Goal: Task Accomplishment & Management: Use online tool/utility

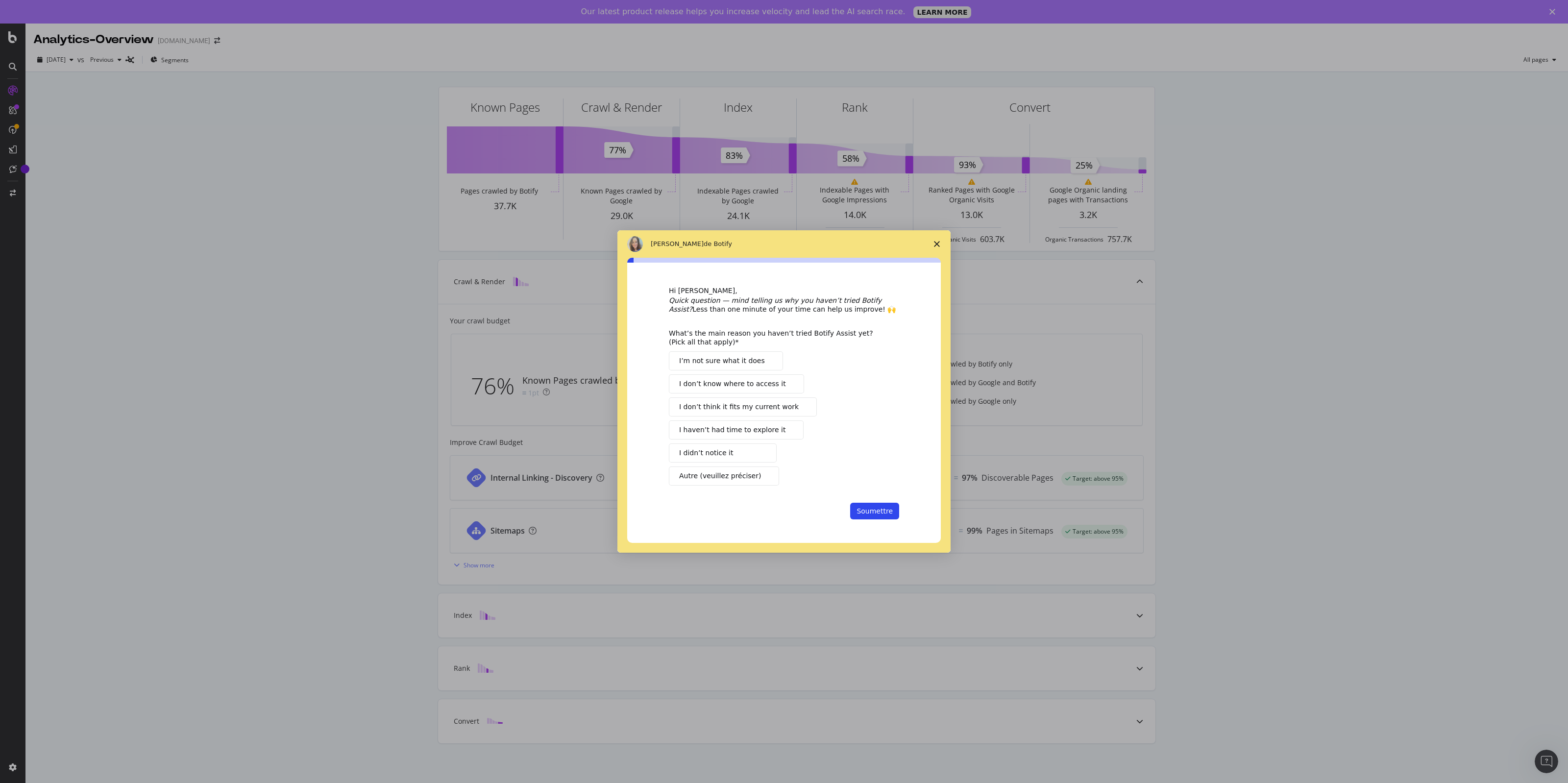
click at [941, 245] on span "Fermer l'enquête" at bounding box center [937, 244] width 27 height 27
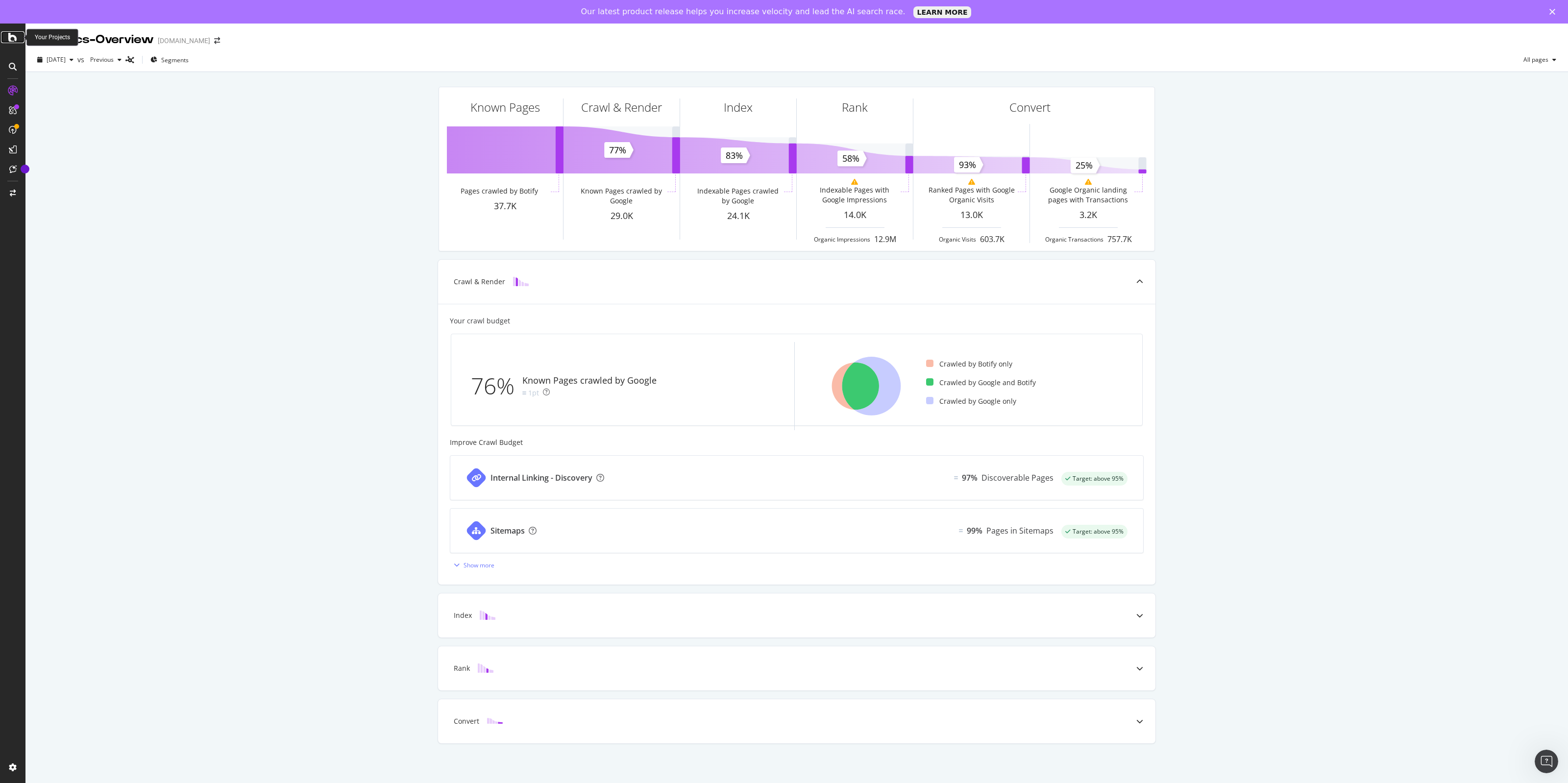
click at [10, 33] on icon at bounding box center [13, 37] width 9 height 12
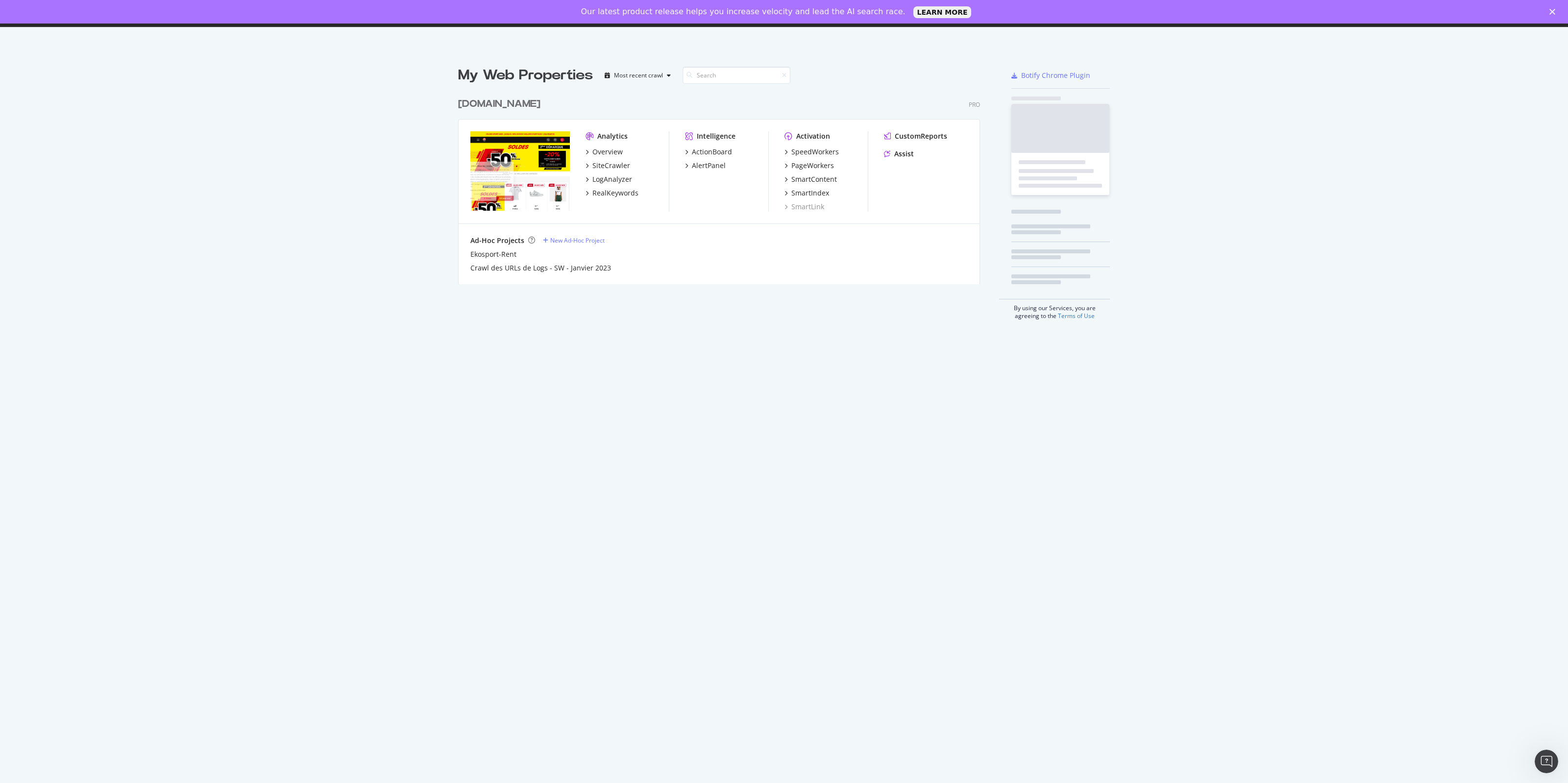
scroll to position [190, 520]
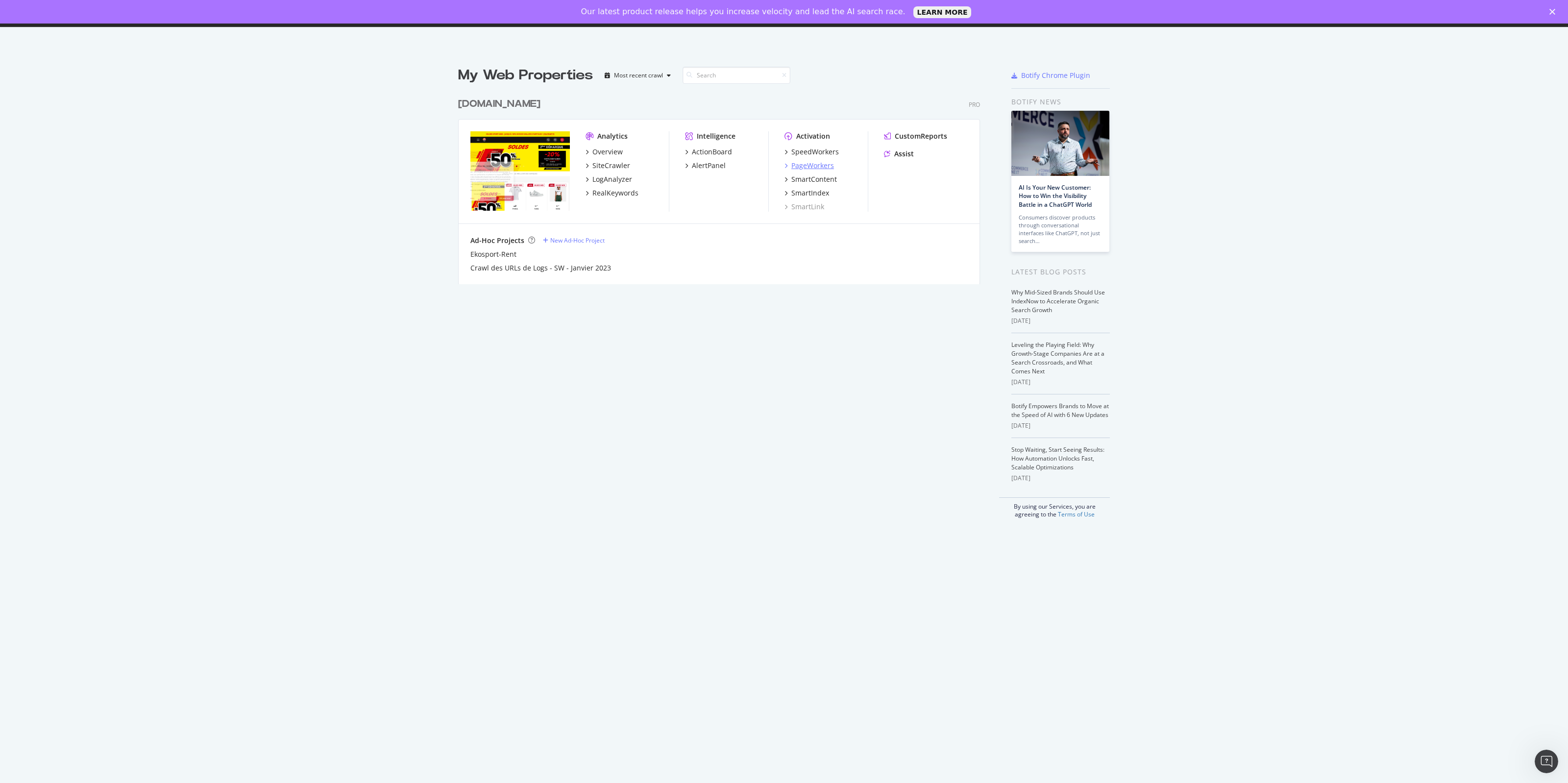
click at [822, 165] on div "PageWorkers" at bounding box center [813, 166] width 43 height 10
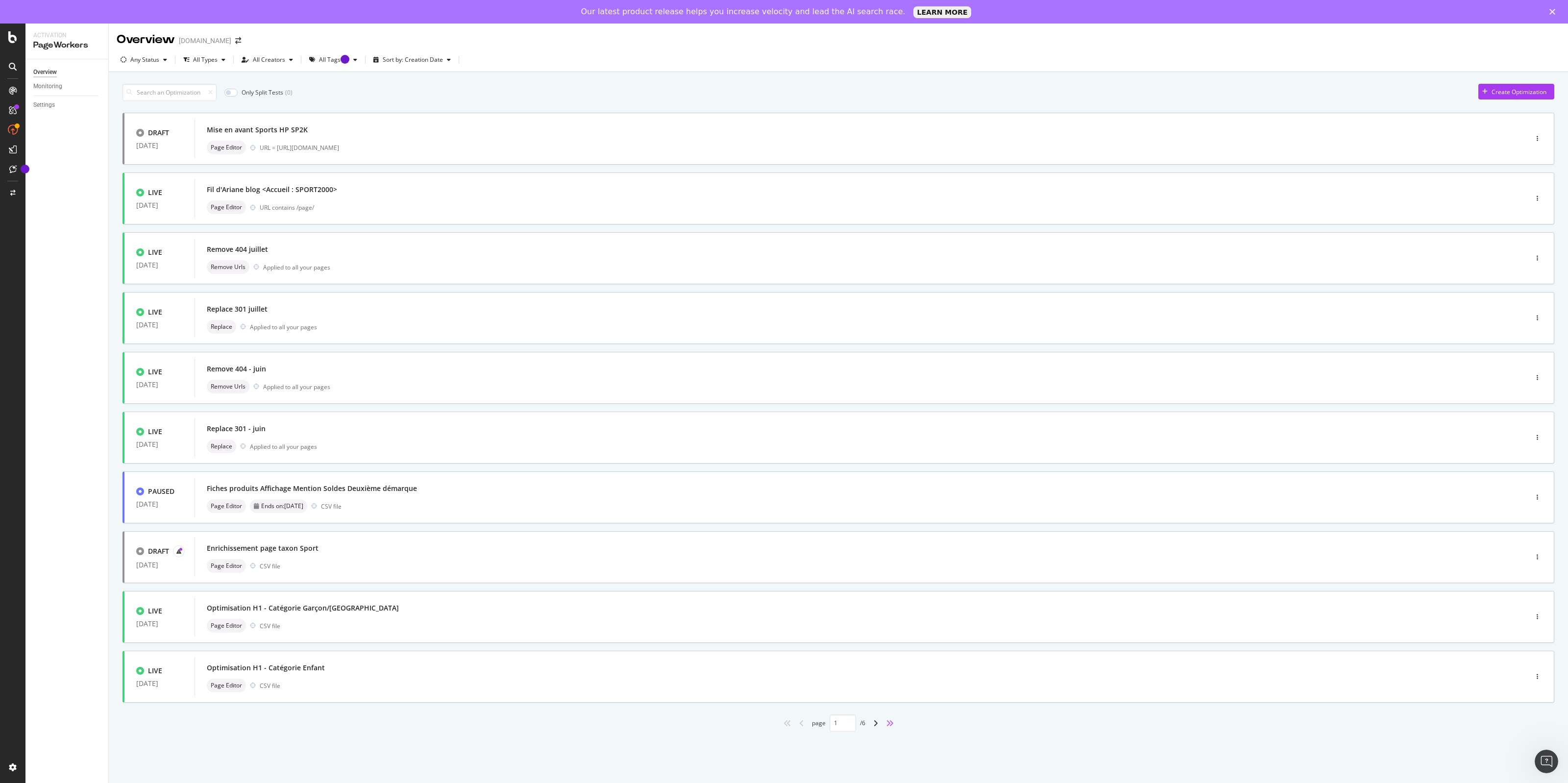
click at [891, 725] on icon "angles-right" at bounding box center [889, 723] width 8 height 8
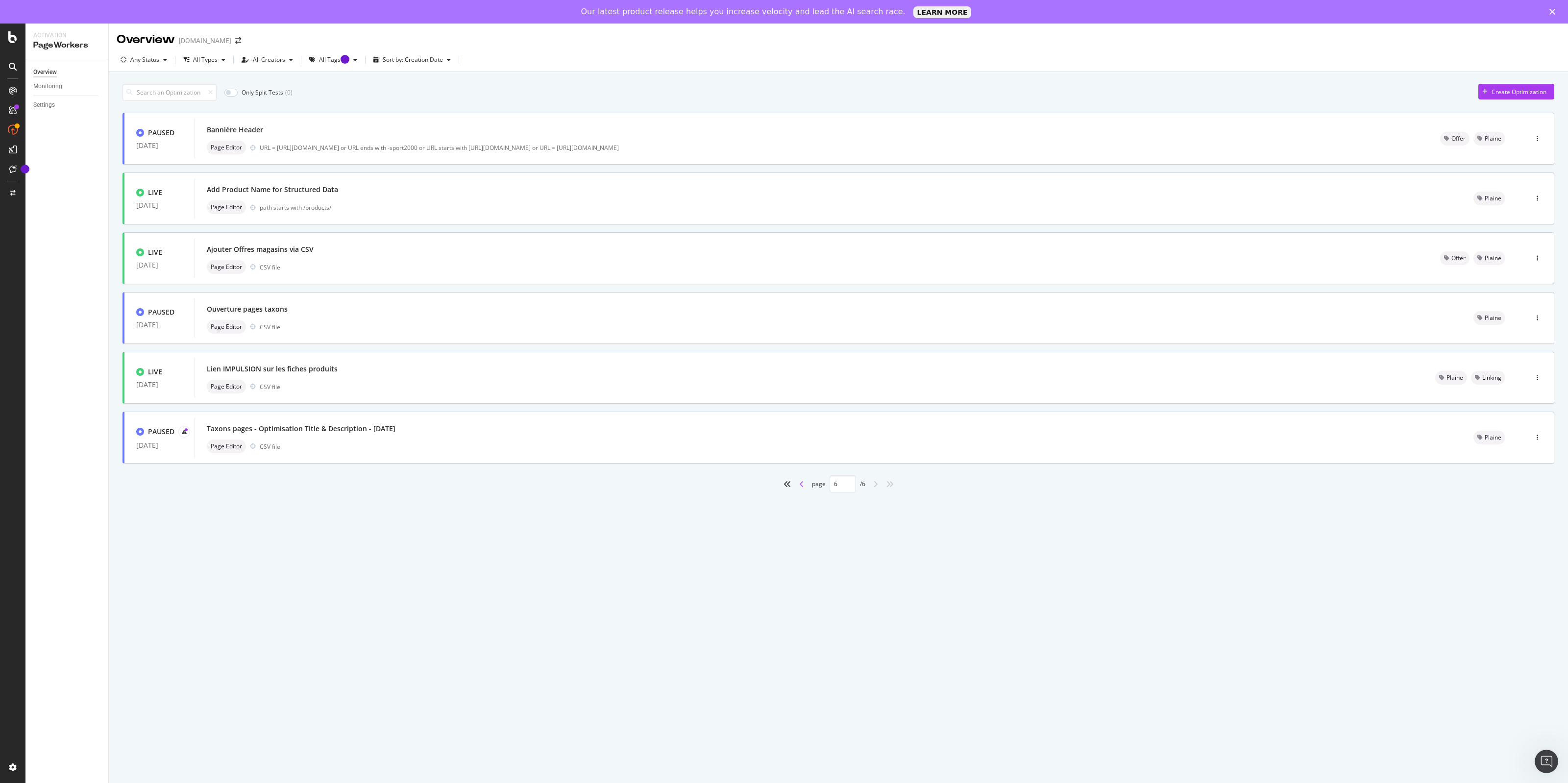
click at [800, 483] on icon "angle-left" at bounding box center [802, 484] width 5 height 8
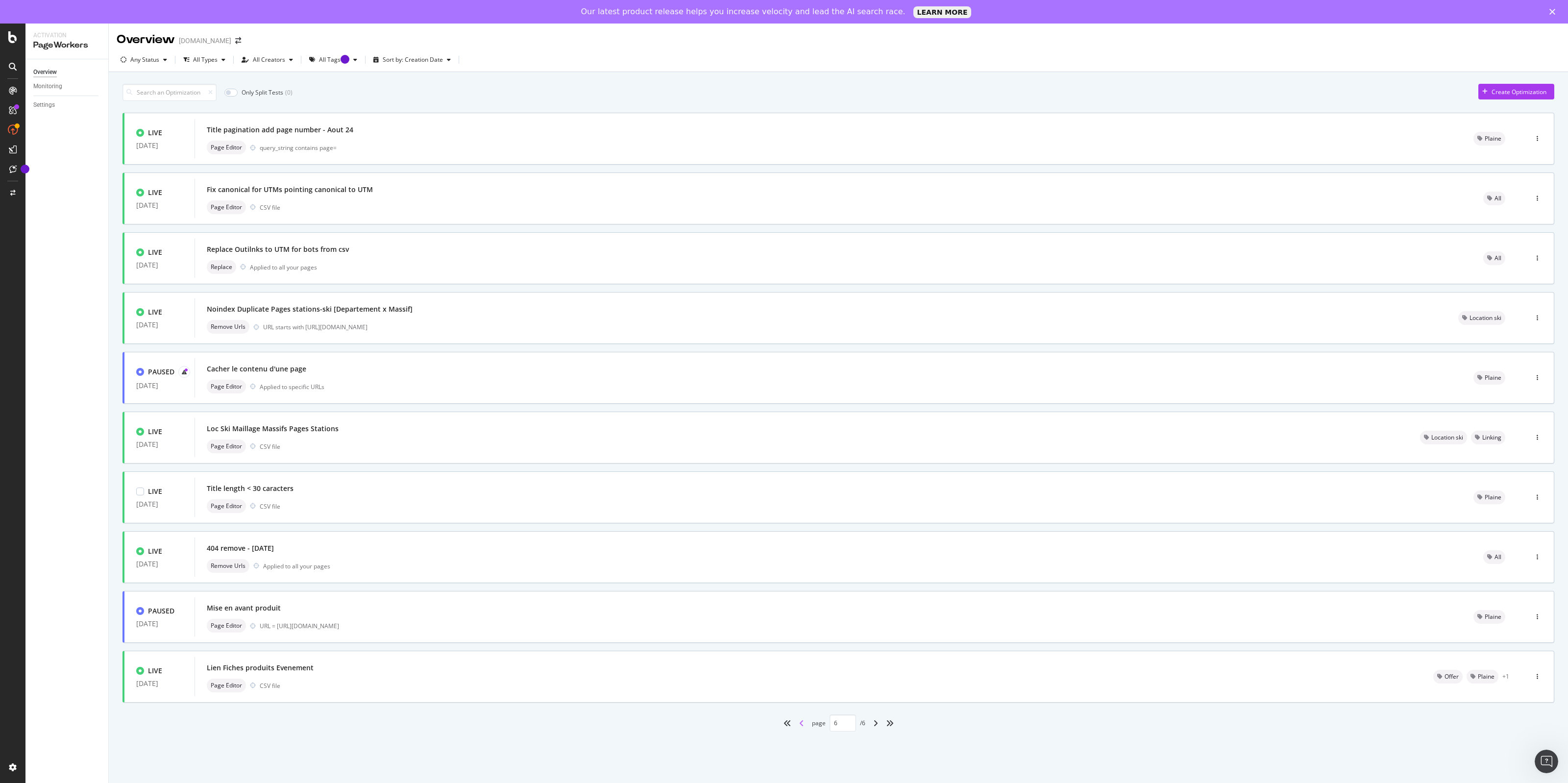
type input "5"
click at [370, 670] on div "Lien Fiches produits Evenement" at bounding box center [808, 668] width 1203 height 14
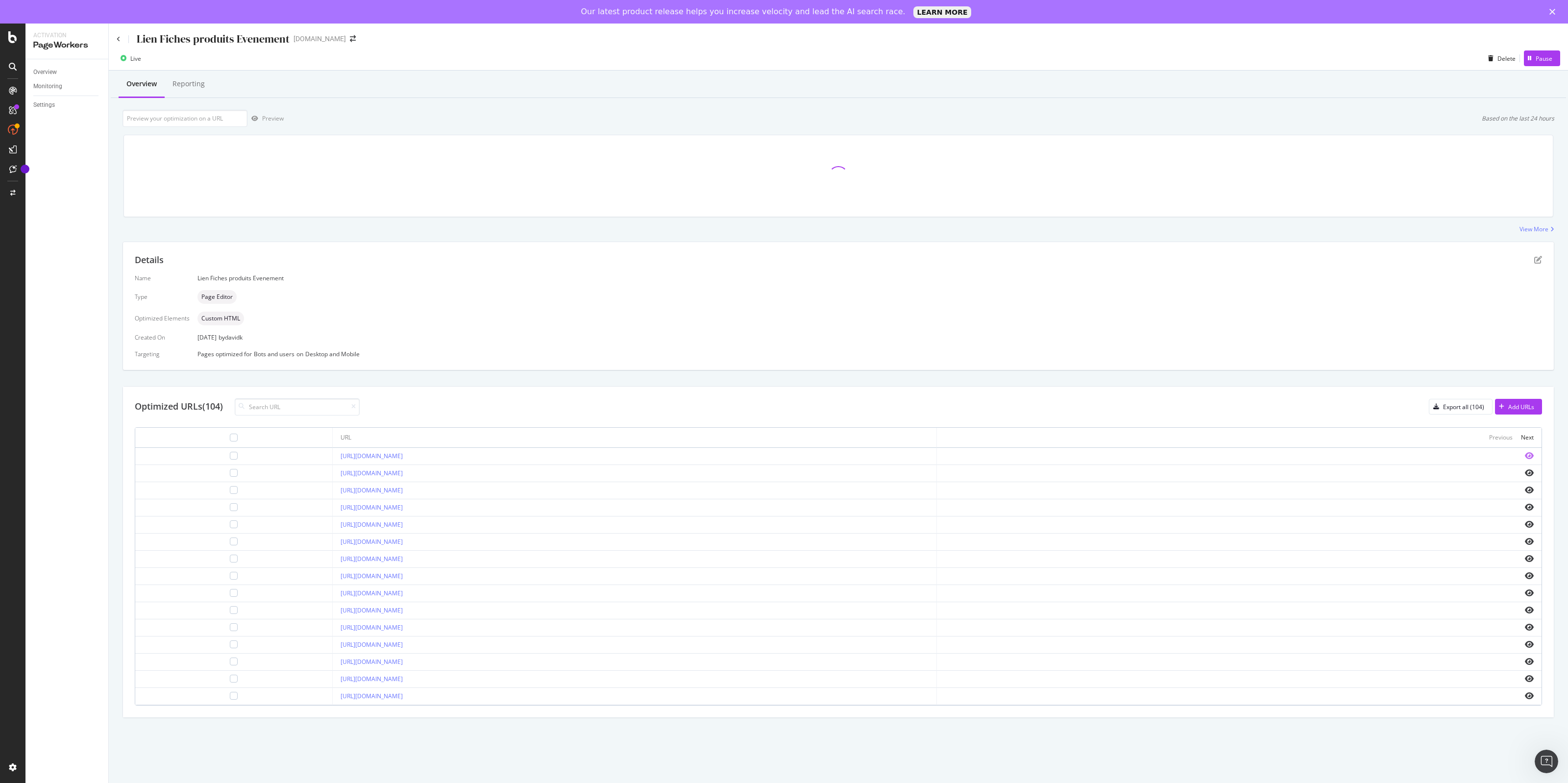
click at [1529, 457] on icon "eye" at bounding box center [1529, 455] width 9 height 8
click at [1551, 64] on div "Pause" at bounding box center [1538, 58] width 29 height 15
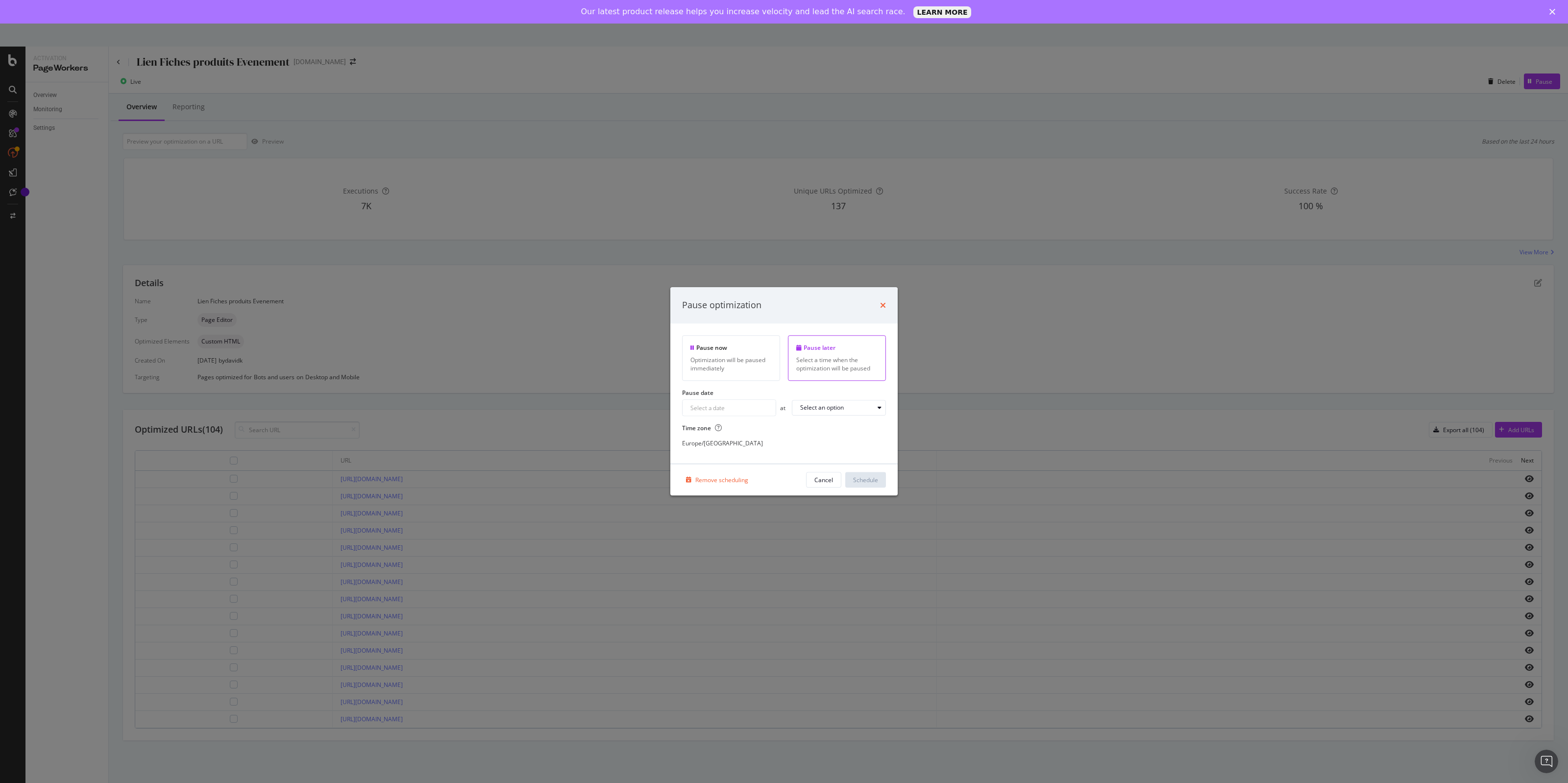
click at [886, 305] on icon "times" at bounding box center [883, 305] width 6 height 8
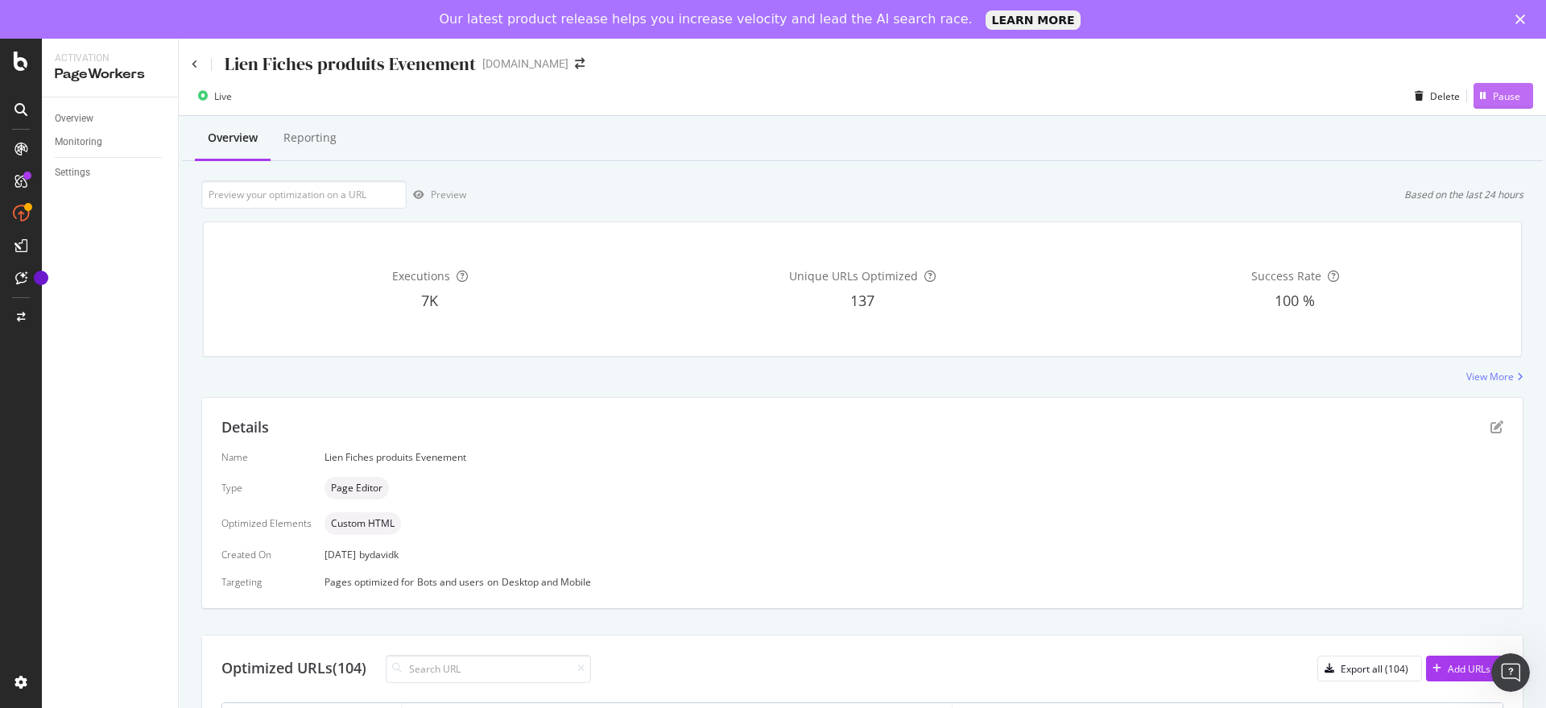
click at [1492, 98] on div "Pause" at bounding box center [1505, 96] width 27 height 14
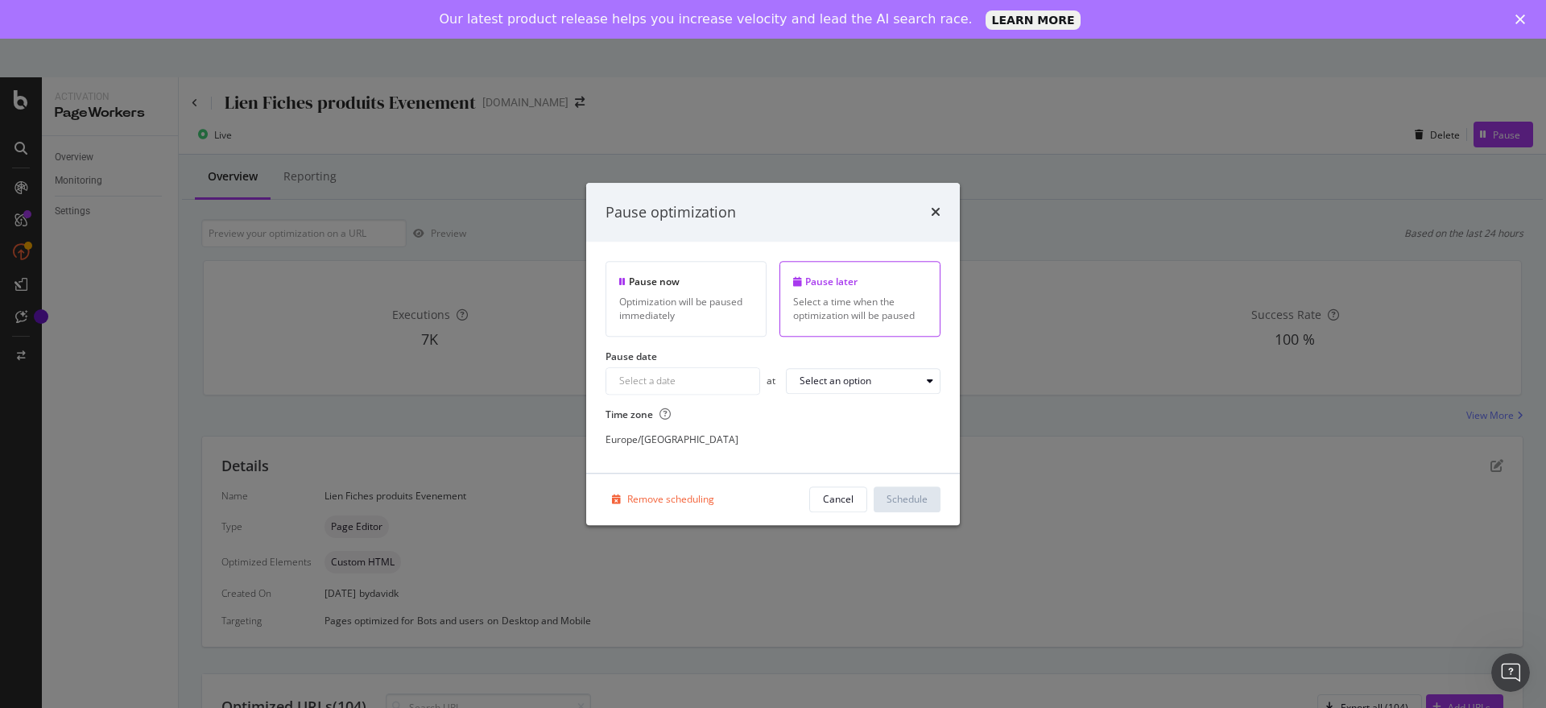
click at [928, 214] on div "Pause optimization" at bounding box center [772, 212] width 335 height 21
click at [935, 211] on icon "times" at bounding box center [936, 212] width 10 height 13
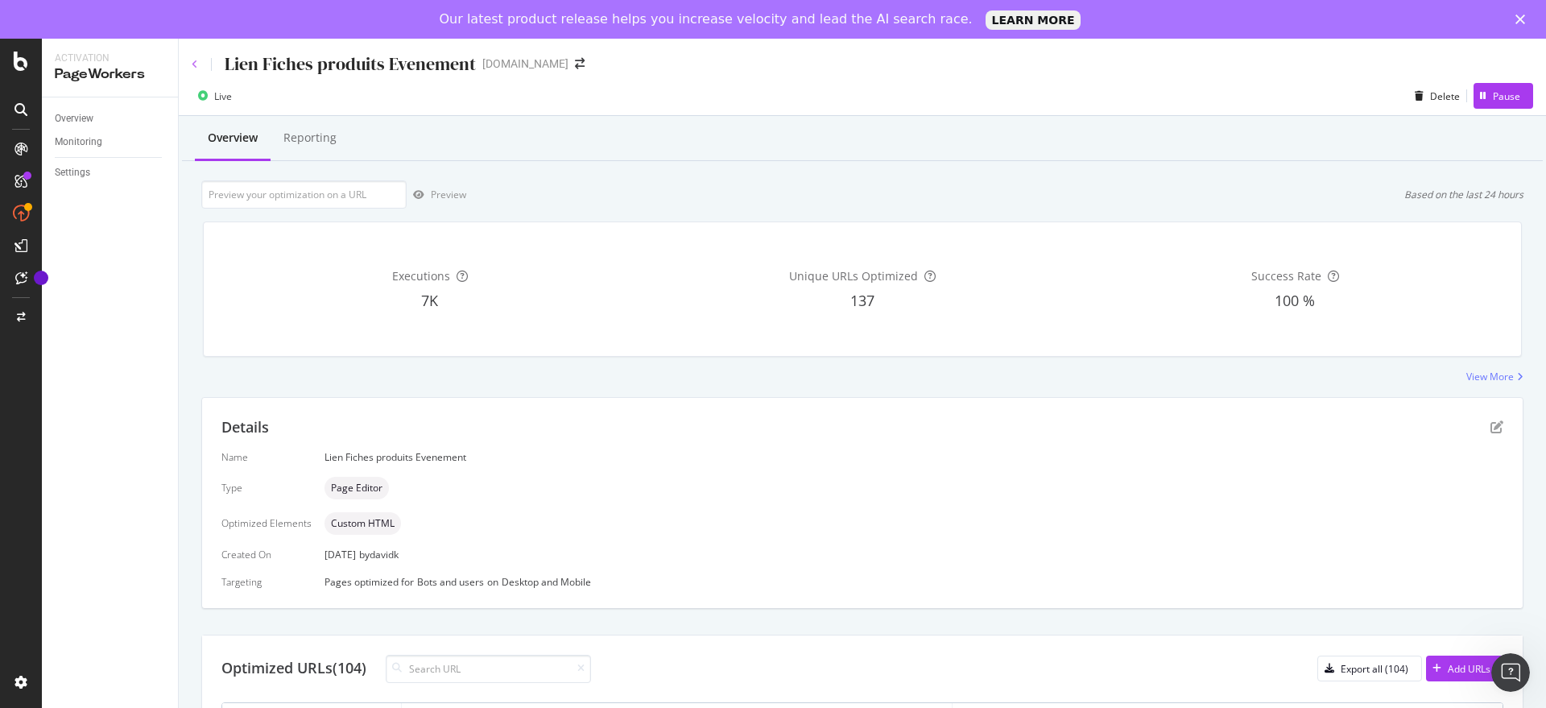
click at [195, 60] on icon at bounding box center [195, 65] width 6 height 10
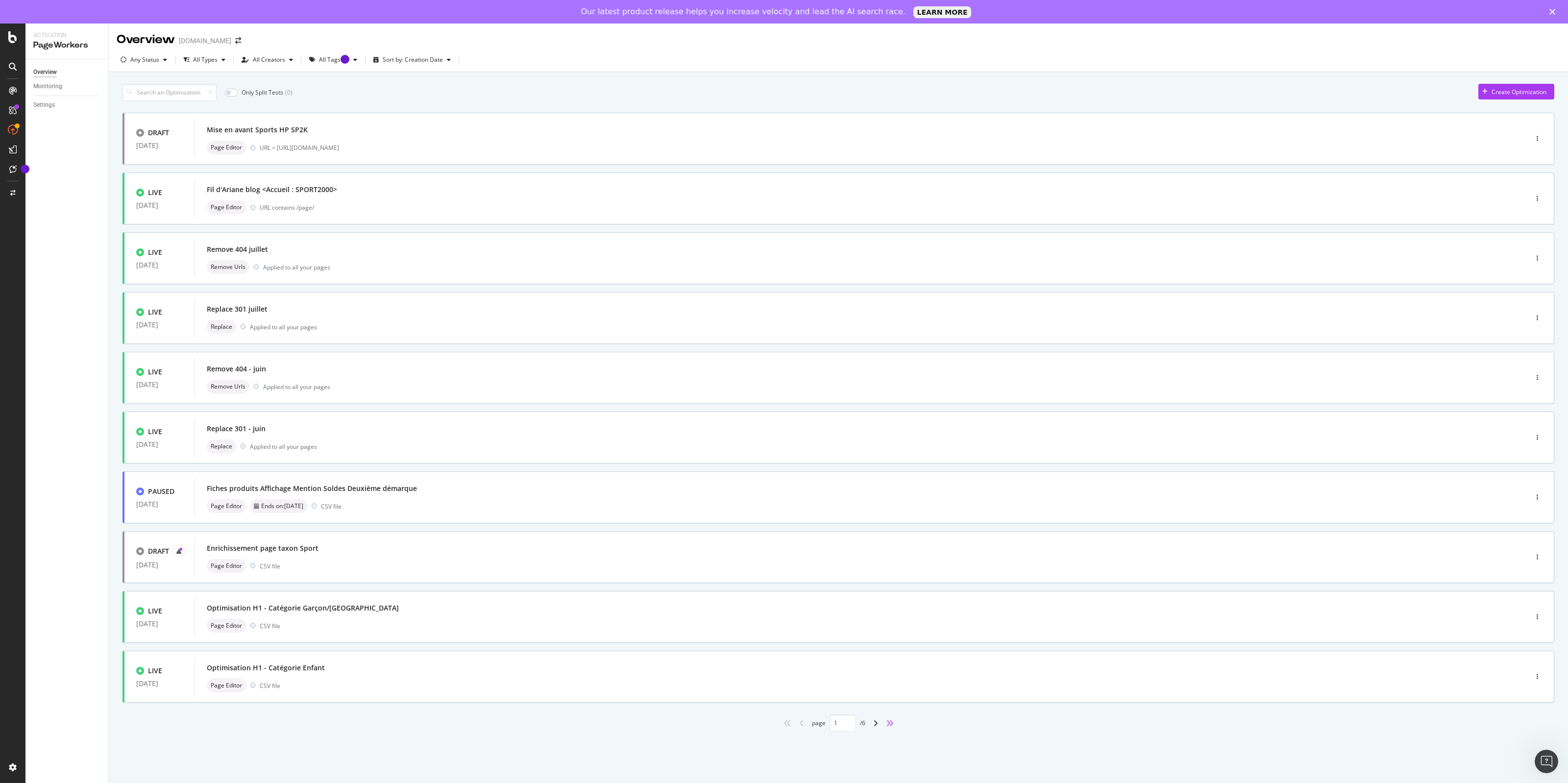
click at [887, 723] on icon "angles-right" at bounding box center [889, 723] width 8 height 8
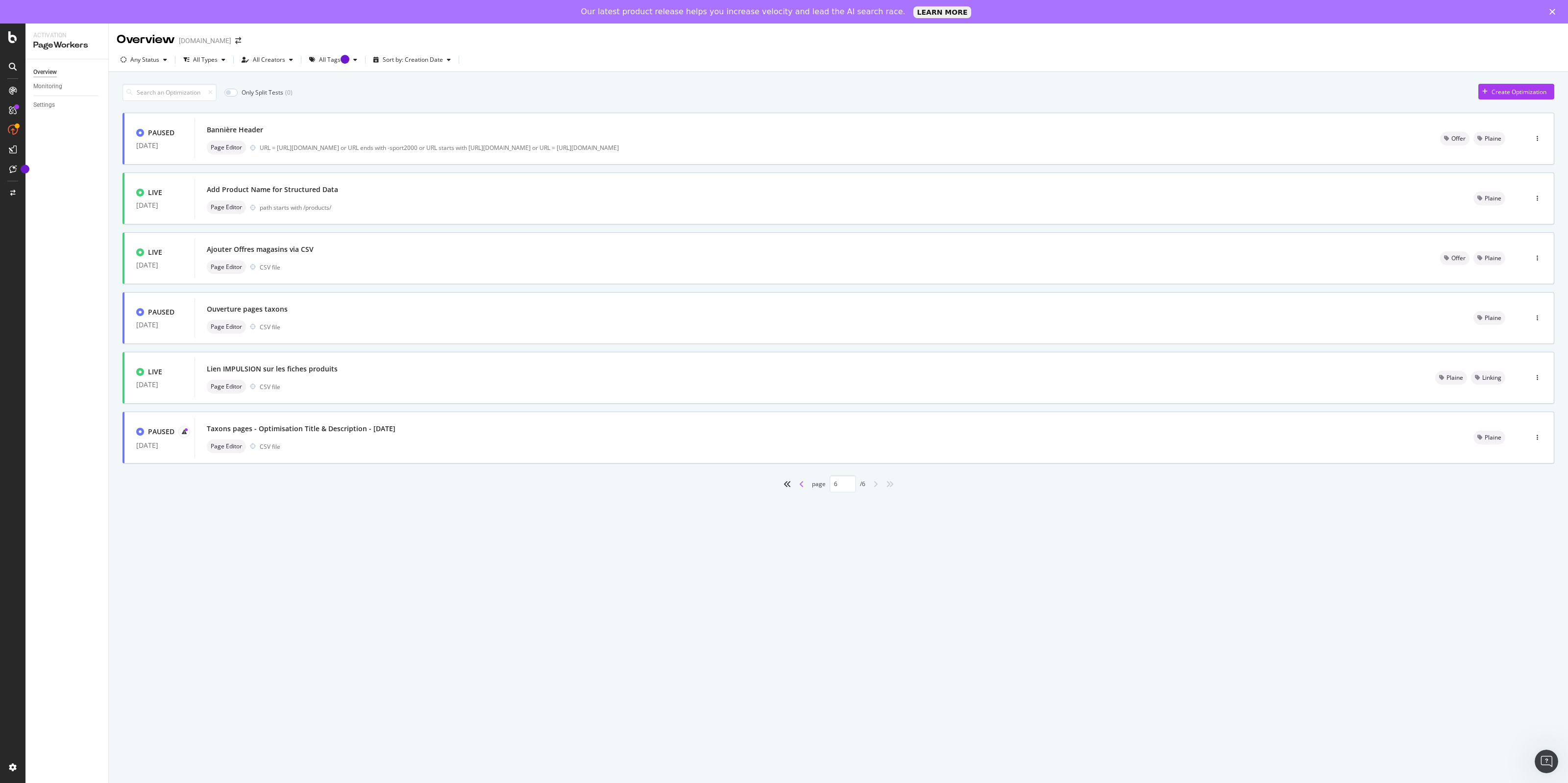
click at [799, 482] on icon "angle-left" at bounding box center [802, 484] width 5 height 8
type input "5"
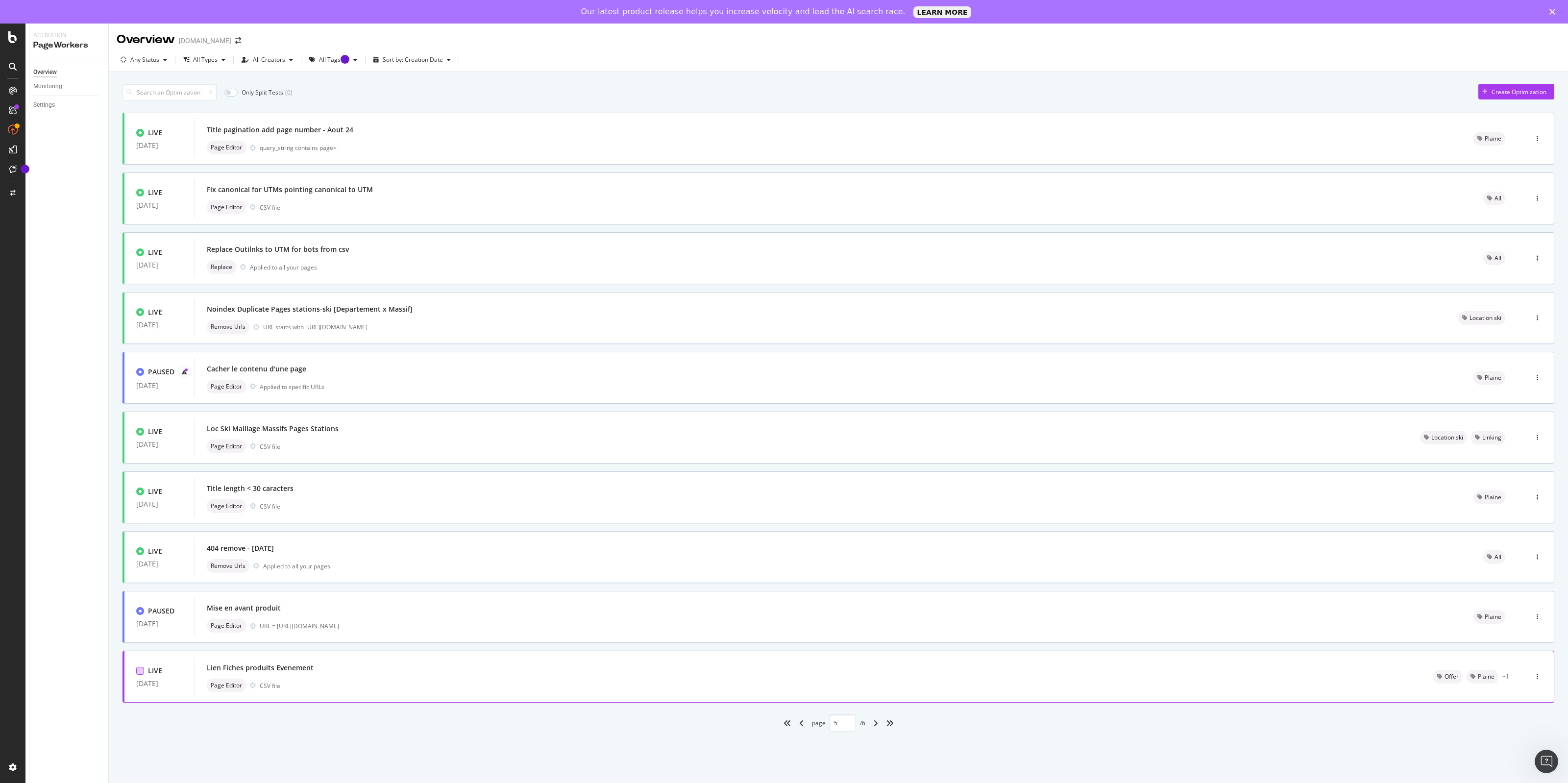
click at [141, 672] on div at bounding box center [140, 671] width 8 height 8
click at [139, 672] on icon at bounding box center [140, 671] width 4 height 5
click at [304, 674] on div "Lien Fiches produits Evenement" at bounding box center [808, 668] width 1203 height 14
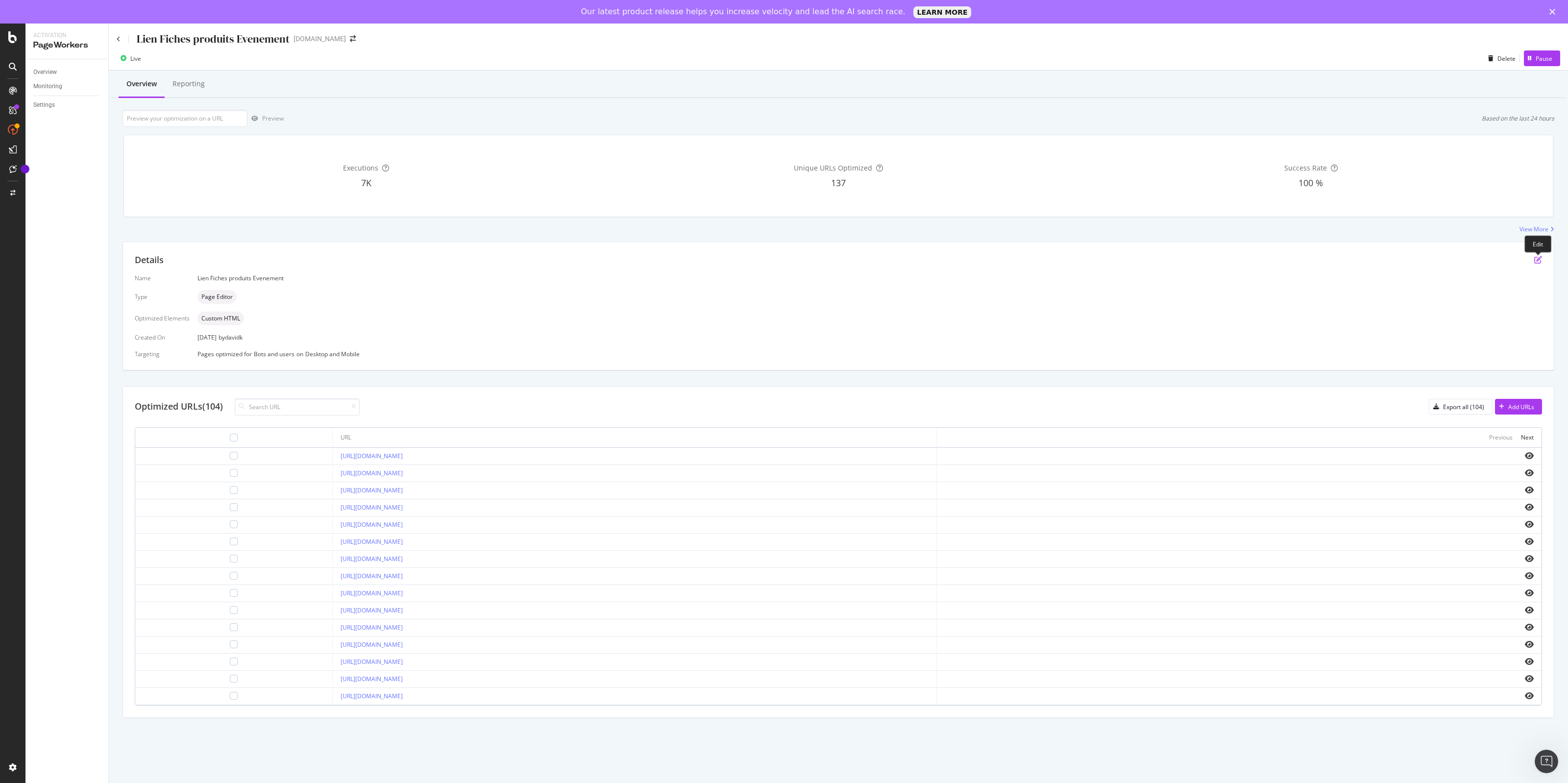
click at [1536, 256] on icon "pen-to-square" at bounding box center [1538, 259] width 8 height 8
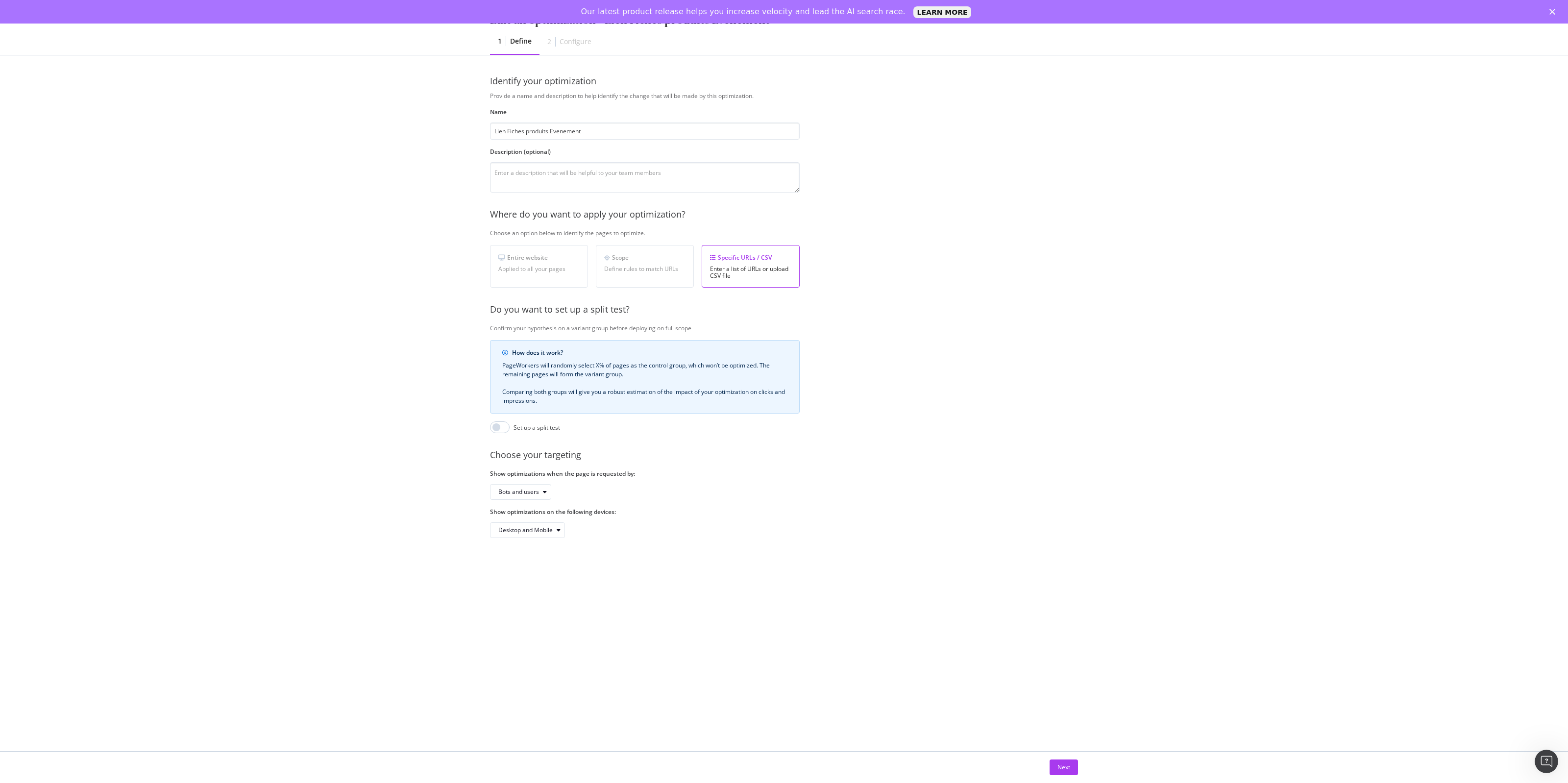
drag, startPoint x: 537, startPoint y: 128, endPoint x: 411, endPoint y: 138, distance: 126.4
click at [411, 138] on div "Edit an optimization - Lien Fiches produits Evenement 1 Define 2 Configure Iden…" at bounding box center [784, 392] width 1568 height 783
click at [1050, 765] on button "Next" at bounding box center [1063, 768] width 29 height 16
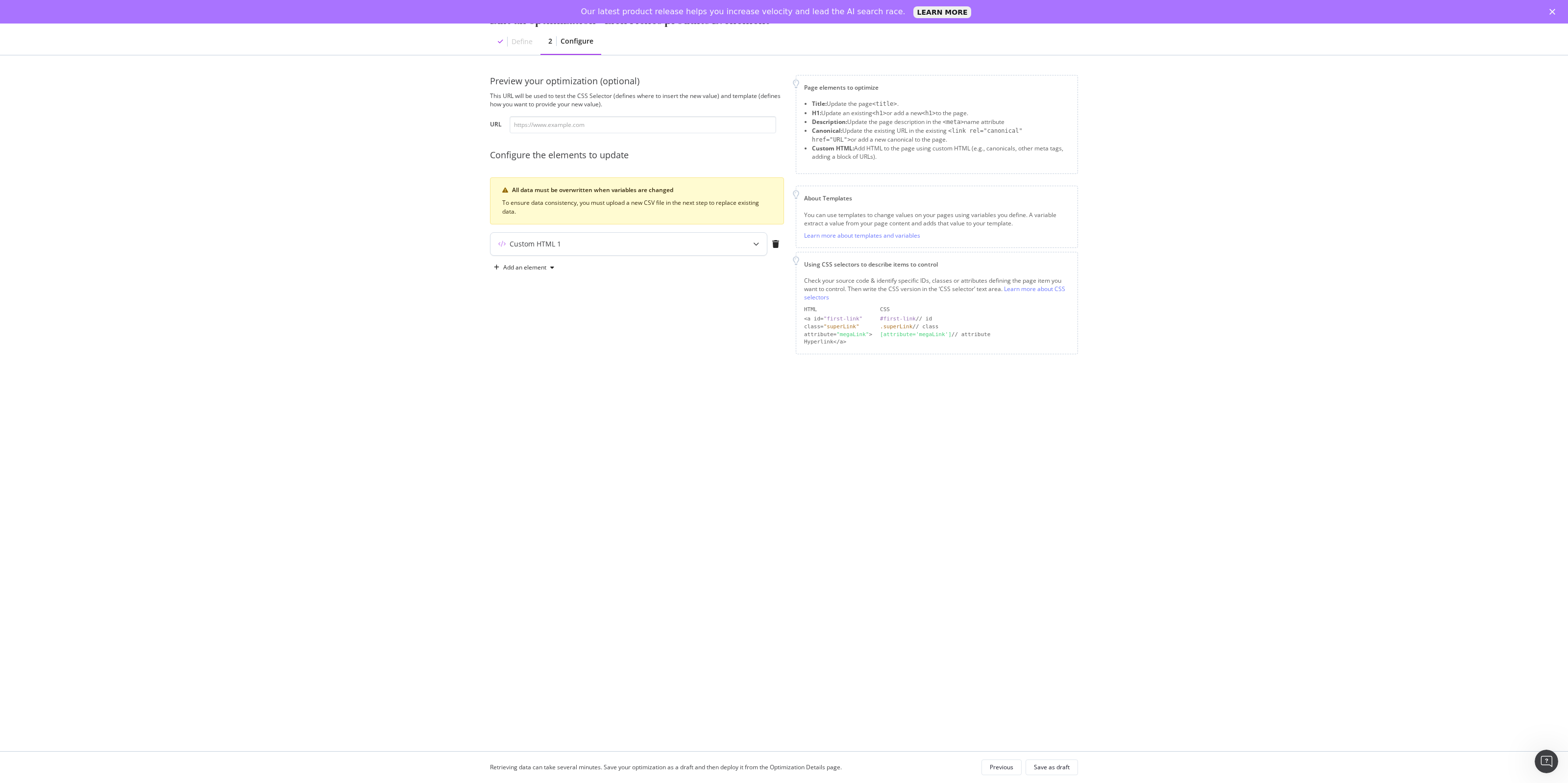
click at [758, 242] on icon "modal" at bounding box center [756, 244] width 6 height 6
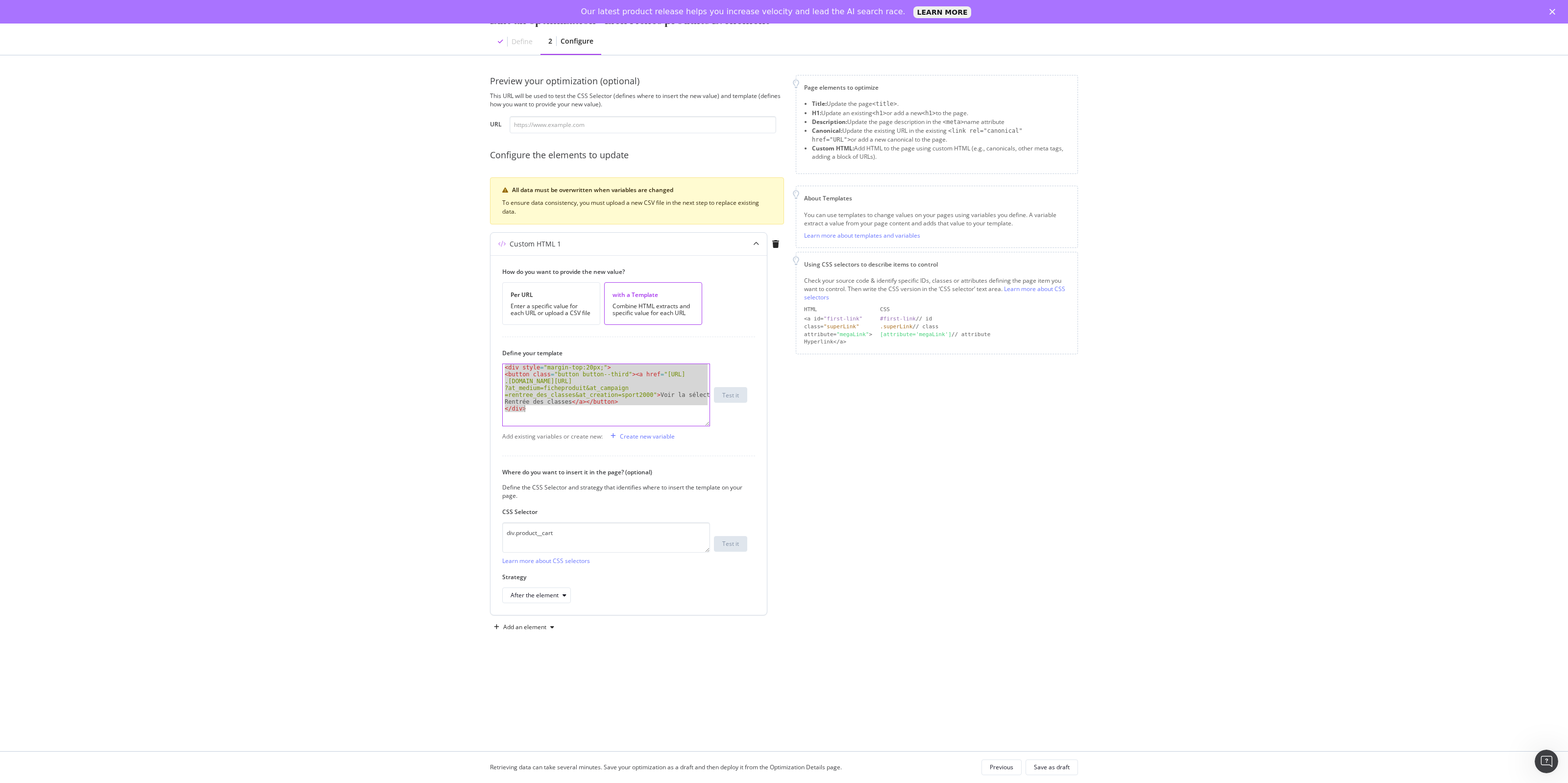
drag, startPoint x: 503, startPoint y: 368, endPoint x: 562, endPoint y: 426, distance: 82.7
click at [562, 426] on div "< div style = "margin-top:20px;" > < button class = "button button--third" > < …" at bounding box center [606, 401] width 207 height 75
type textarea "<button class="button button--third"><a href="https://www.sport2000.fr/landing-…"
drag, startPoint x: 590, startPoint y: 537, endPoint x: 356, endPoint y: 529, distance: 234.1
click at [359, 529] on div "Edit an optimization - Lien Fiches produits Evenement Define 2 Configure Previe…" at bounding box center [784, 392] width 1568 height 783
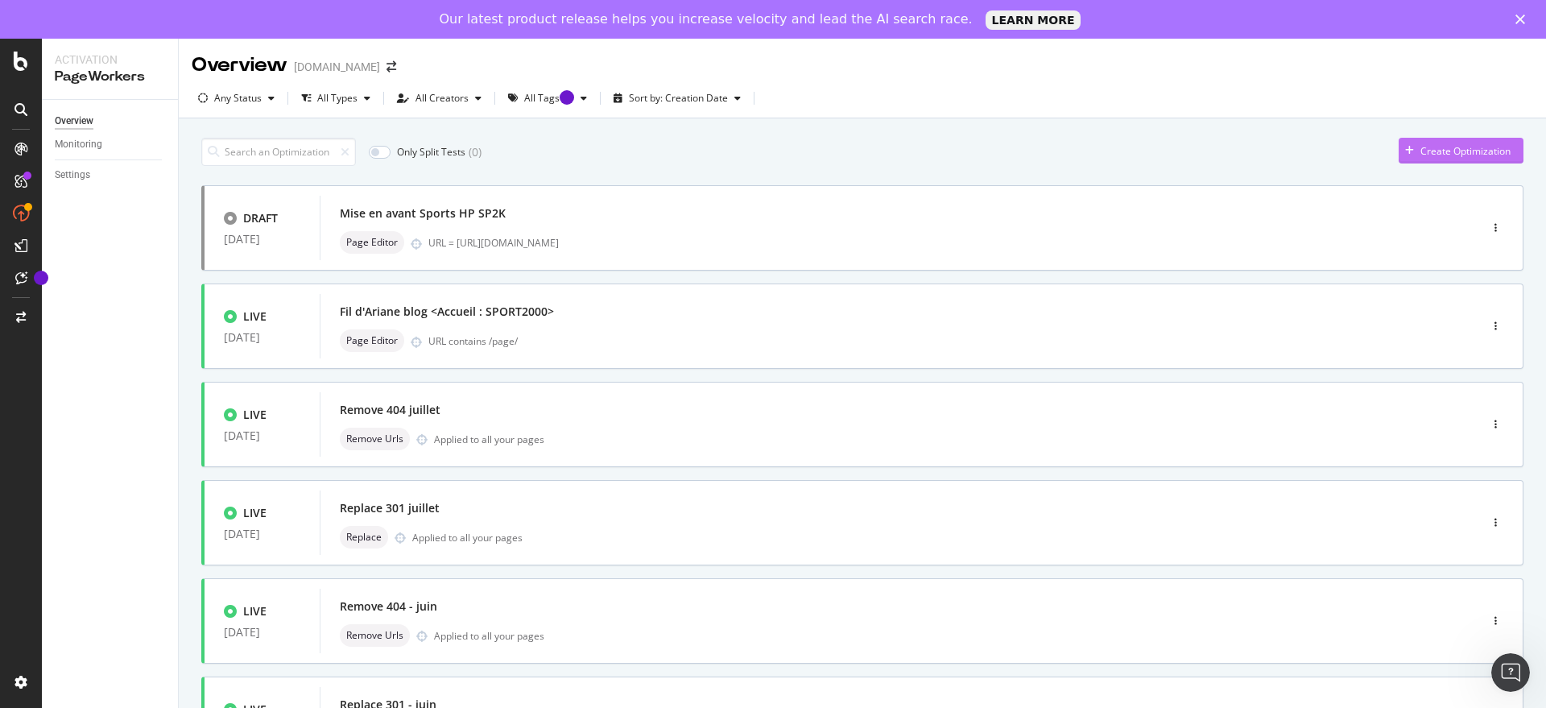
click at [1439, 150] on div "Create Optimization" at bounding box center [1465, 151] width 90 height 14
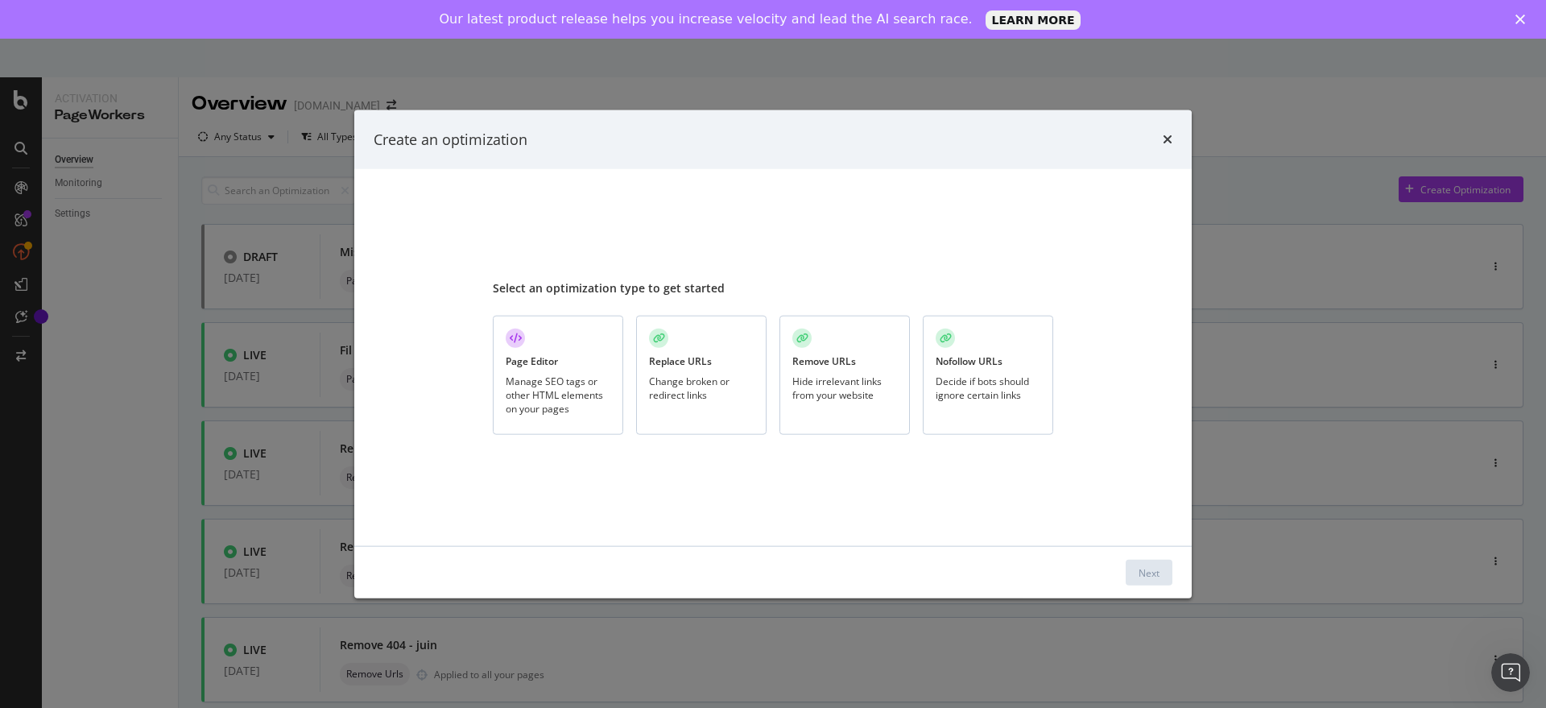
click at [554, 381] on div "Manage SEO tags or other HTML elements on your pages" at bounding box center [558, 394] width 105 height 41
click at [1166, 574] on button "Next" at bounding box center [1148, 572] width 47 height 26
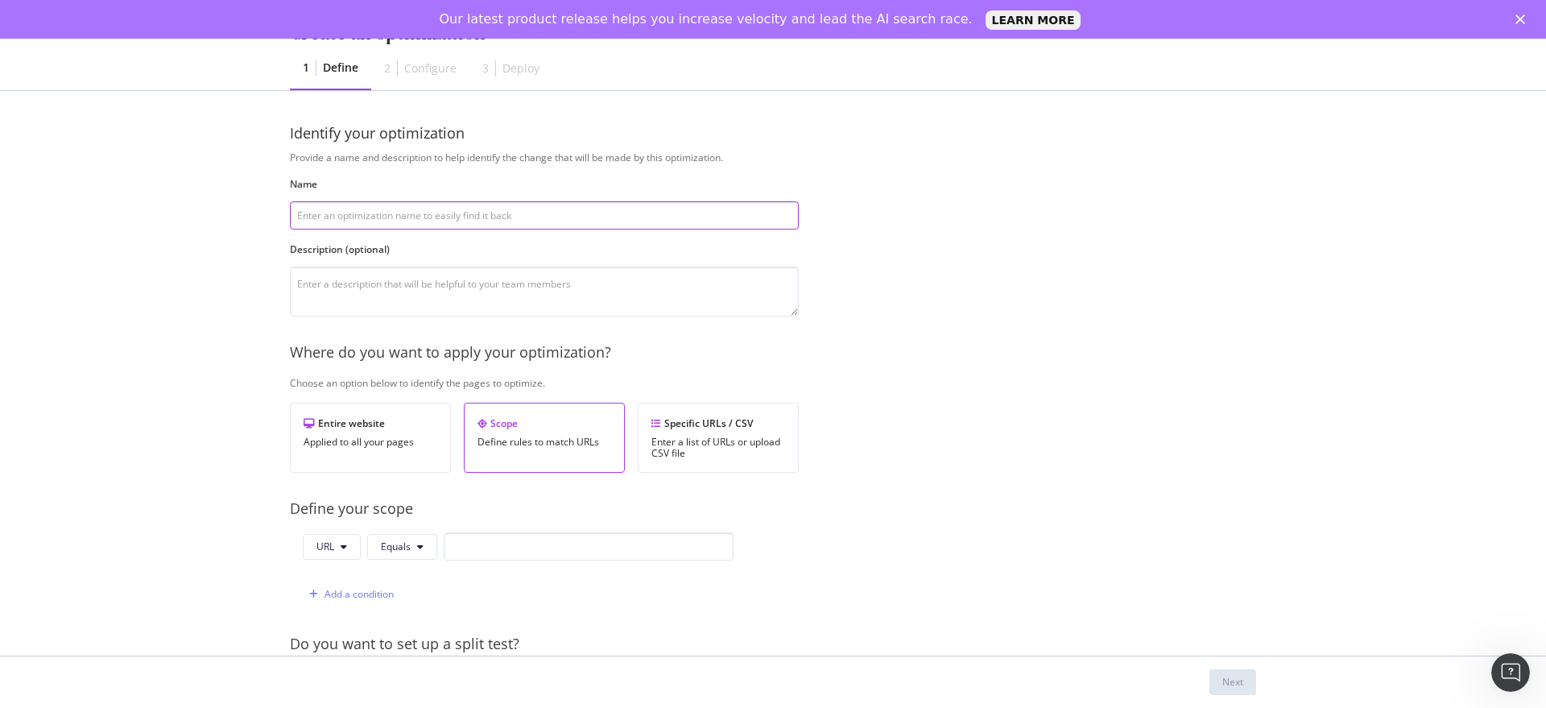
click at [541, 216] on input "modal" at bounding box center [544, 215] width 509 height 28
paste input "Lien Fiches produits"
type input "Lien Fiches produits " Rentrée des clubs""
click at [749, 432] on div "Specific URLs / CSV Enter a list of URLs or upload CSV file" at bounding box center [718, 437] width 161 height 70
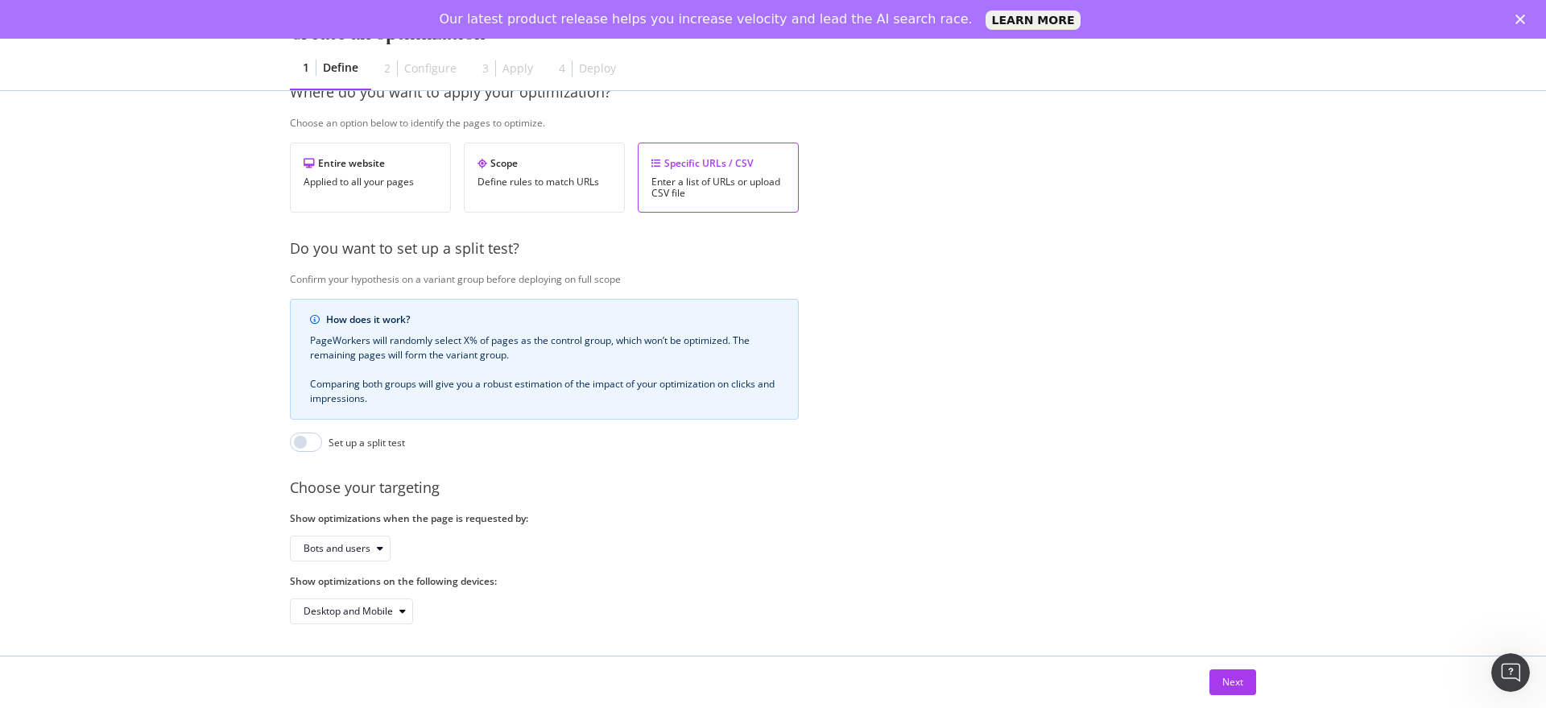
scroll to position [276, 0]
click at [1240, 681] on div "Next" at bounding box center [1232, 682] width 21 height 14
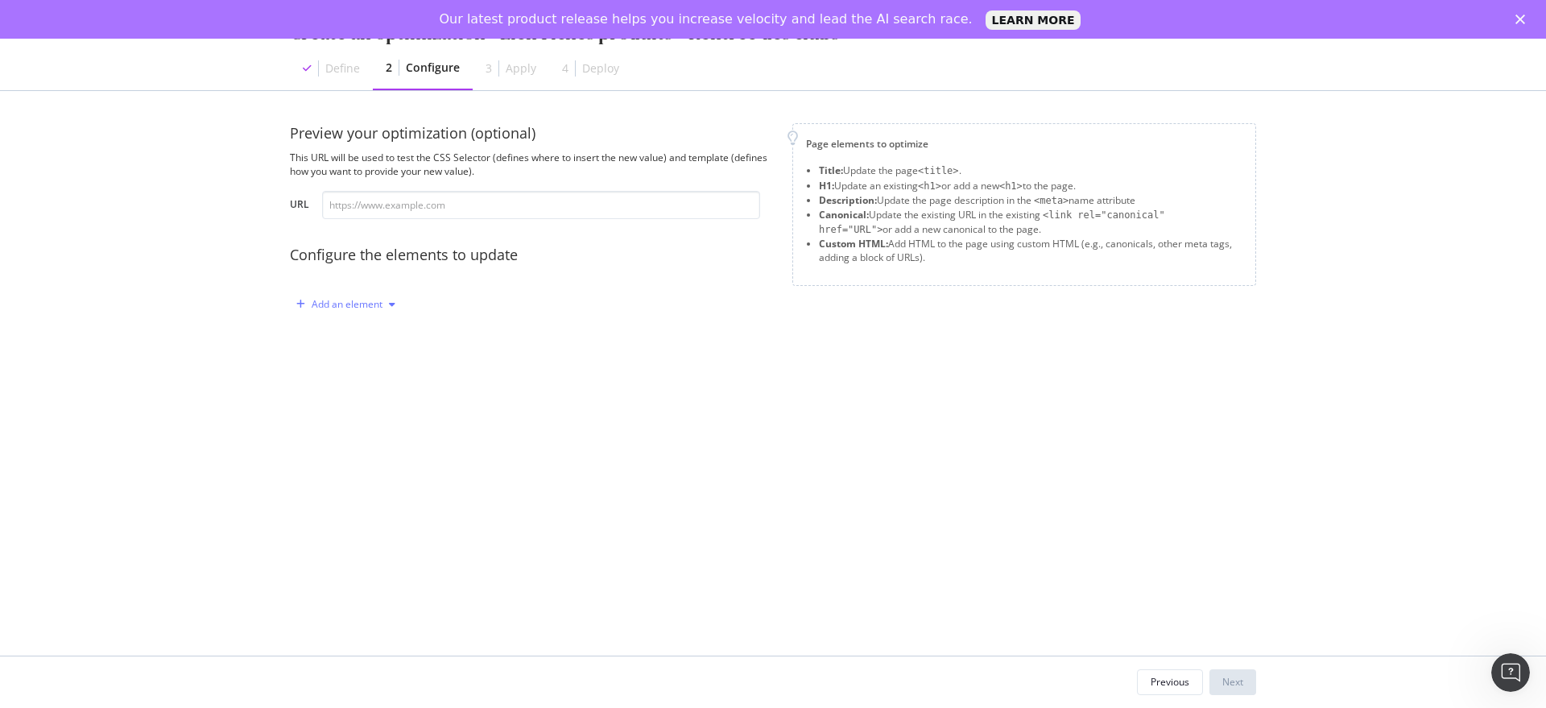
drag, startPoint x: 387, startPoint y: 307, endPoint x: 392, endPoint y: 316, distance: 10.1
click at [386, 307] on div "modal" at bounding box center [391, 304] width 19 height 10
click at [365, 447] on div "Custom HTML" at bounding box center [364, 442] width 64 height 14
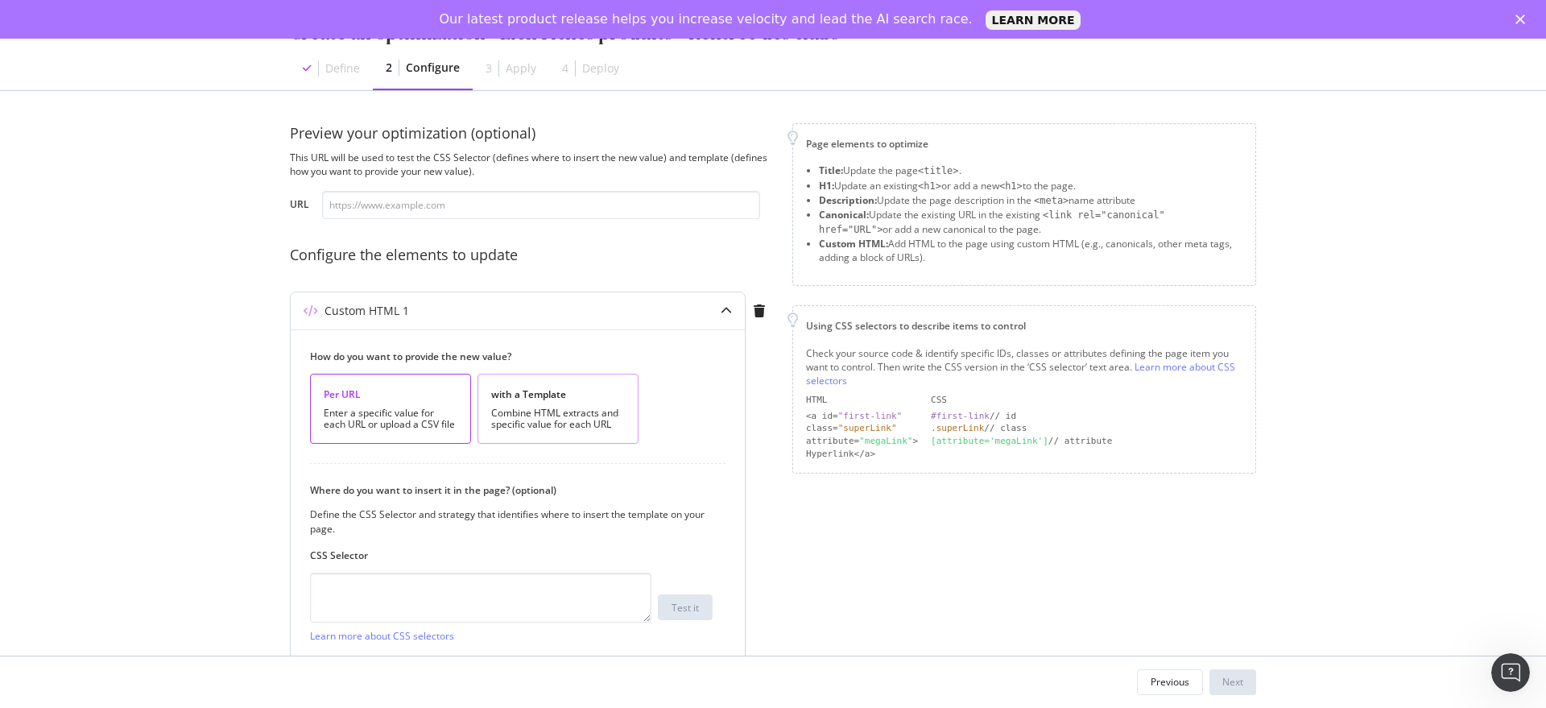
scroll to position [134, 0]
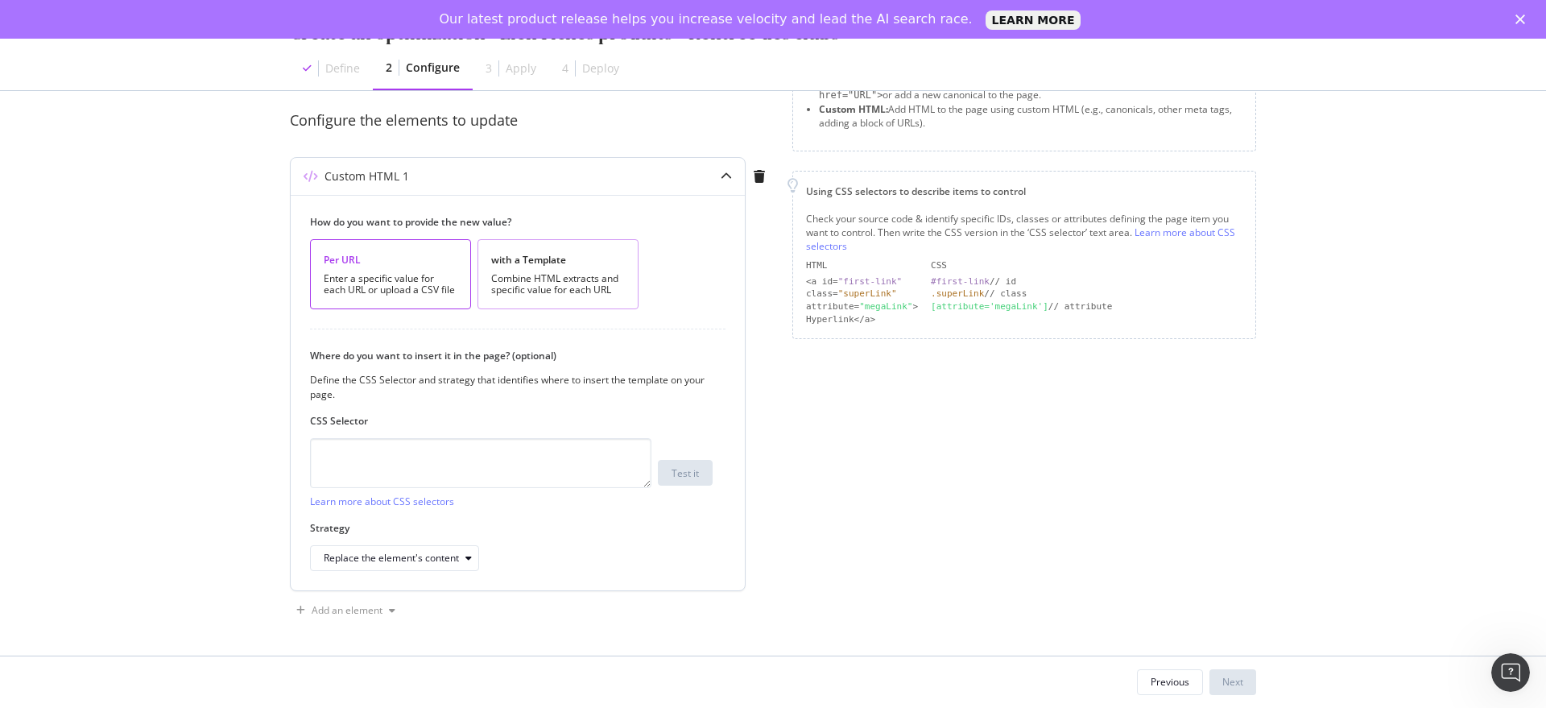
click at [564, 276] on div "Combine HTML extracts and specific value for each URL" at bounding box center [558, 284] width 134 height 23
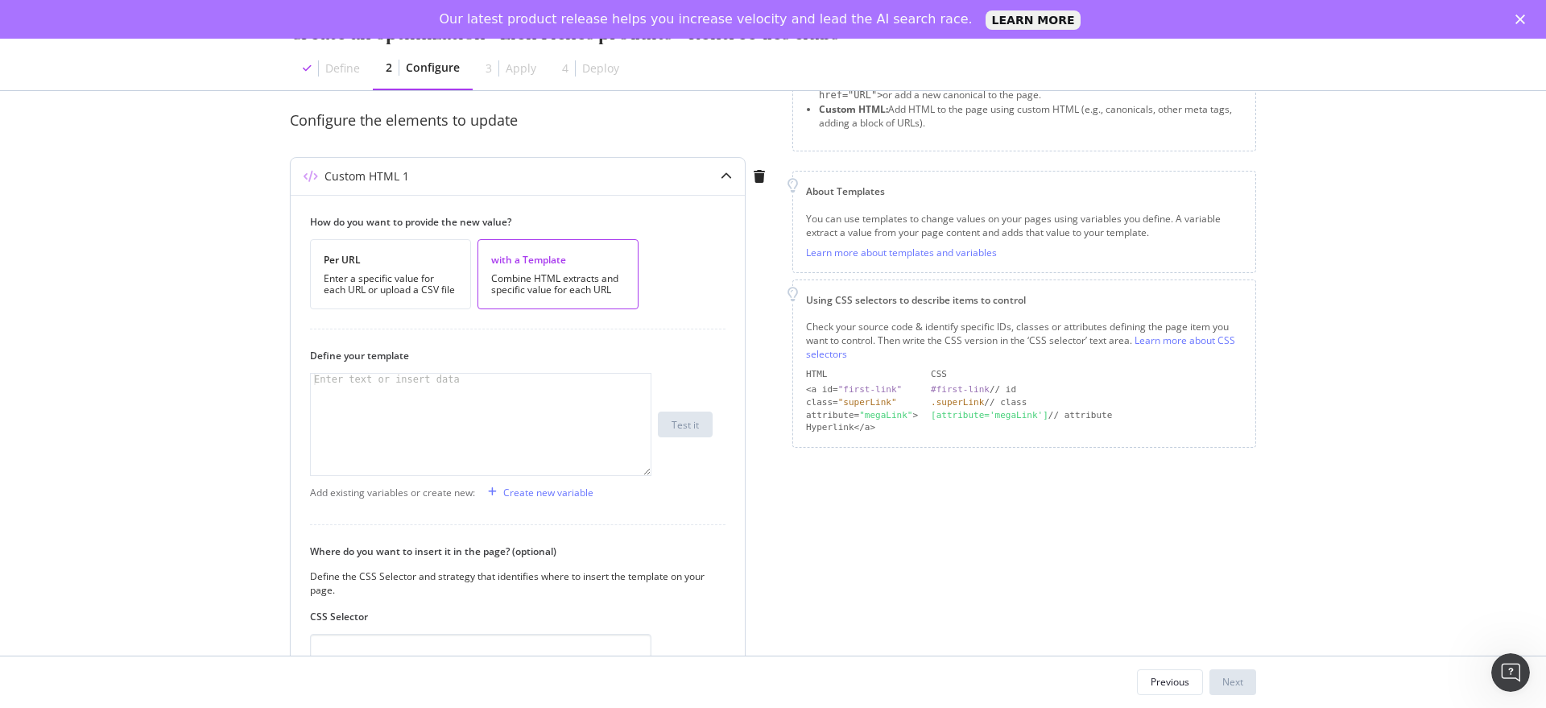
click at [436, 408] on div "modal" at bounding box center [481, 436] width 340 height 124
paste textarea "</div>"
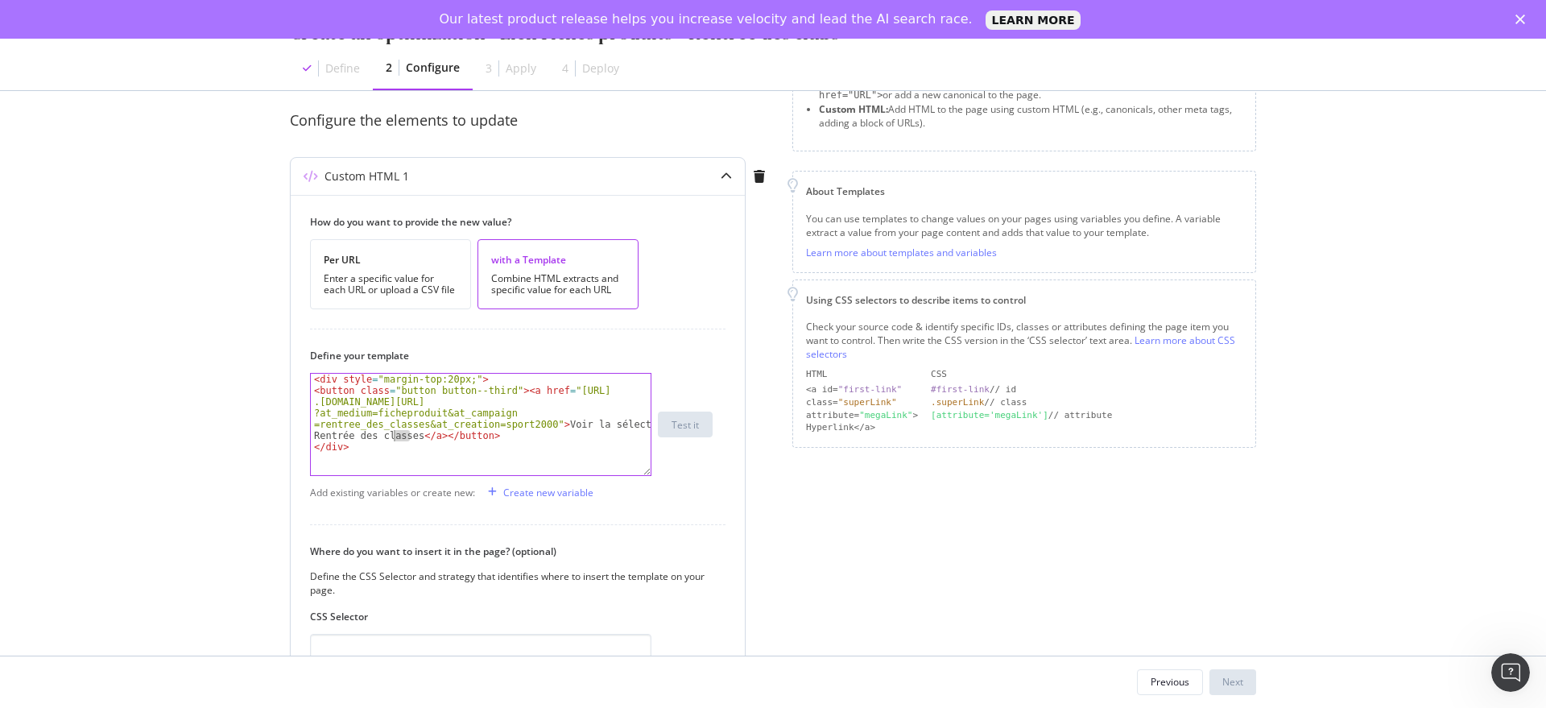
drag, startPoint x: 412, startPoint y: 434, endPoint x: 393, endPoint y: 435, distance: 19.3
click at [393, 435] on div "< div style = "margin-top:20px;" > < button class = "button button--third" > < …" at bounding box center [481, 436] width 340 height 124
drag, startPoint x: 538, startPoint y: 423, endPoint x: 560, endPoint y: 387, distance: 42.7
click at [560, 387] on div "< div style = "margin-top:20px;" > < button class = "button button--third" > < …" at bounding box center [481, 436] width 340 height 124
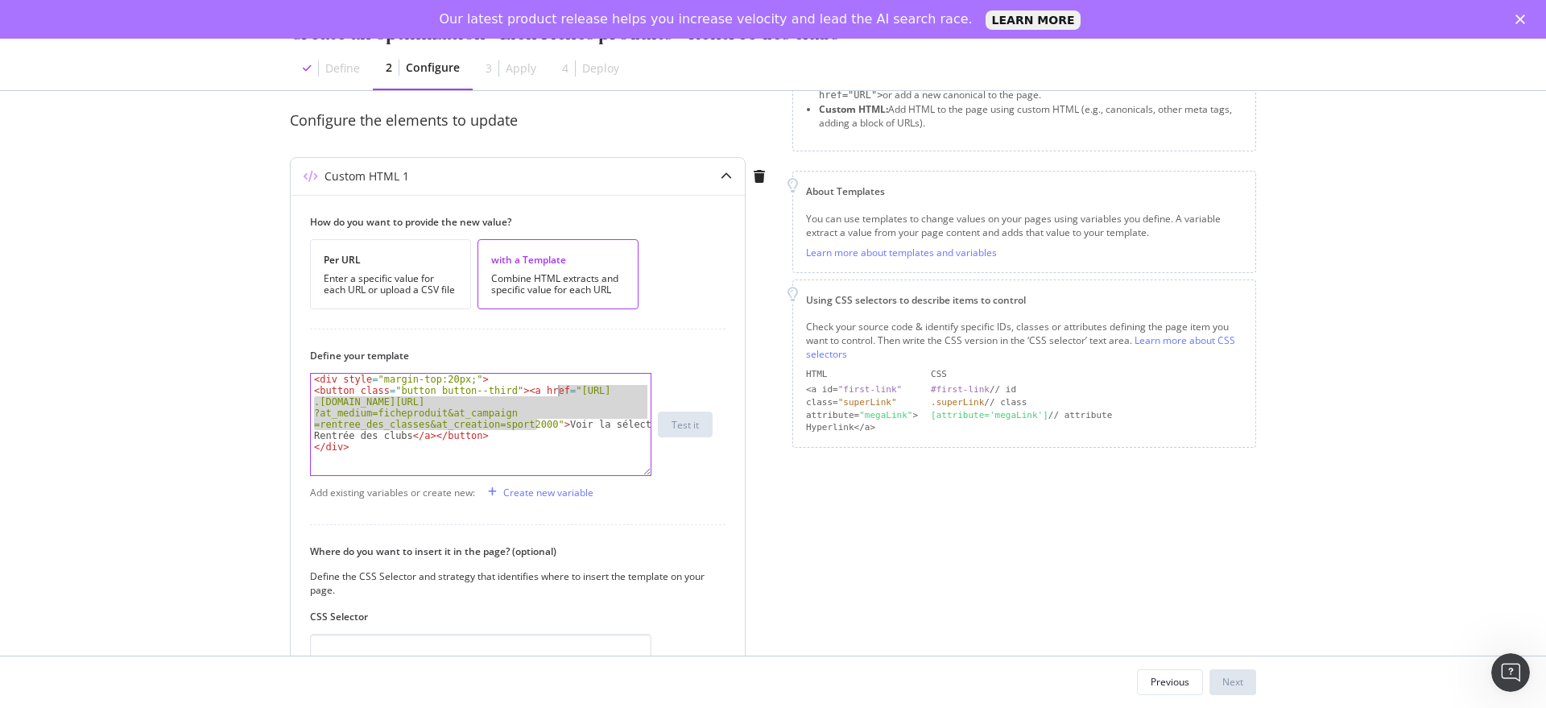
paste textarea "ubs-sport-2000?at_medium=ficheproduit&at_campaign=rentree_des_club"
type textarea "<button class="button button--third"><a href="[URL][DOMAIN_NAME]">Voir la sélec…"
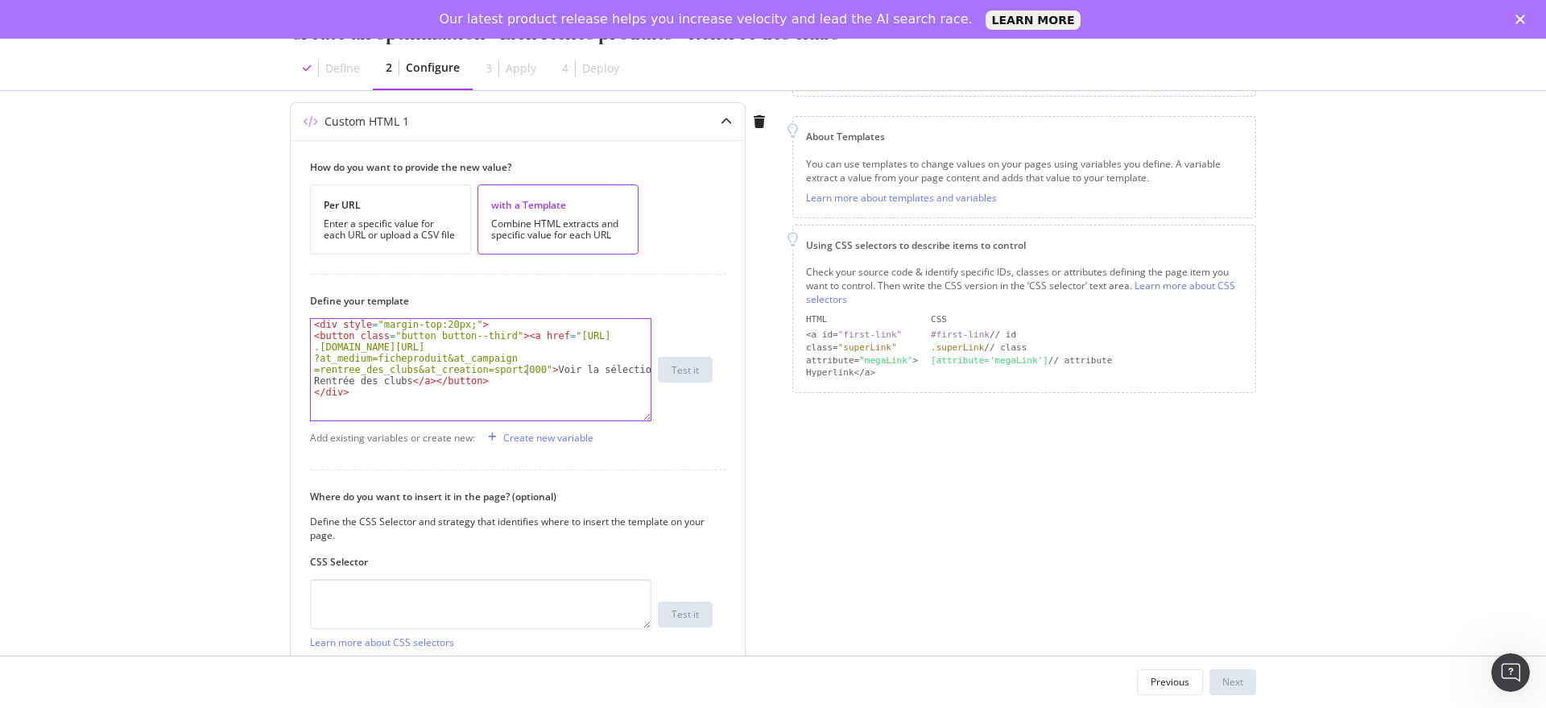
scroll to position [330, 0]
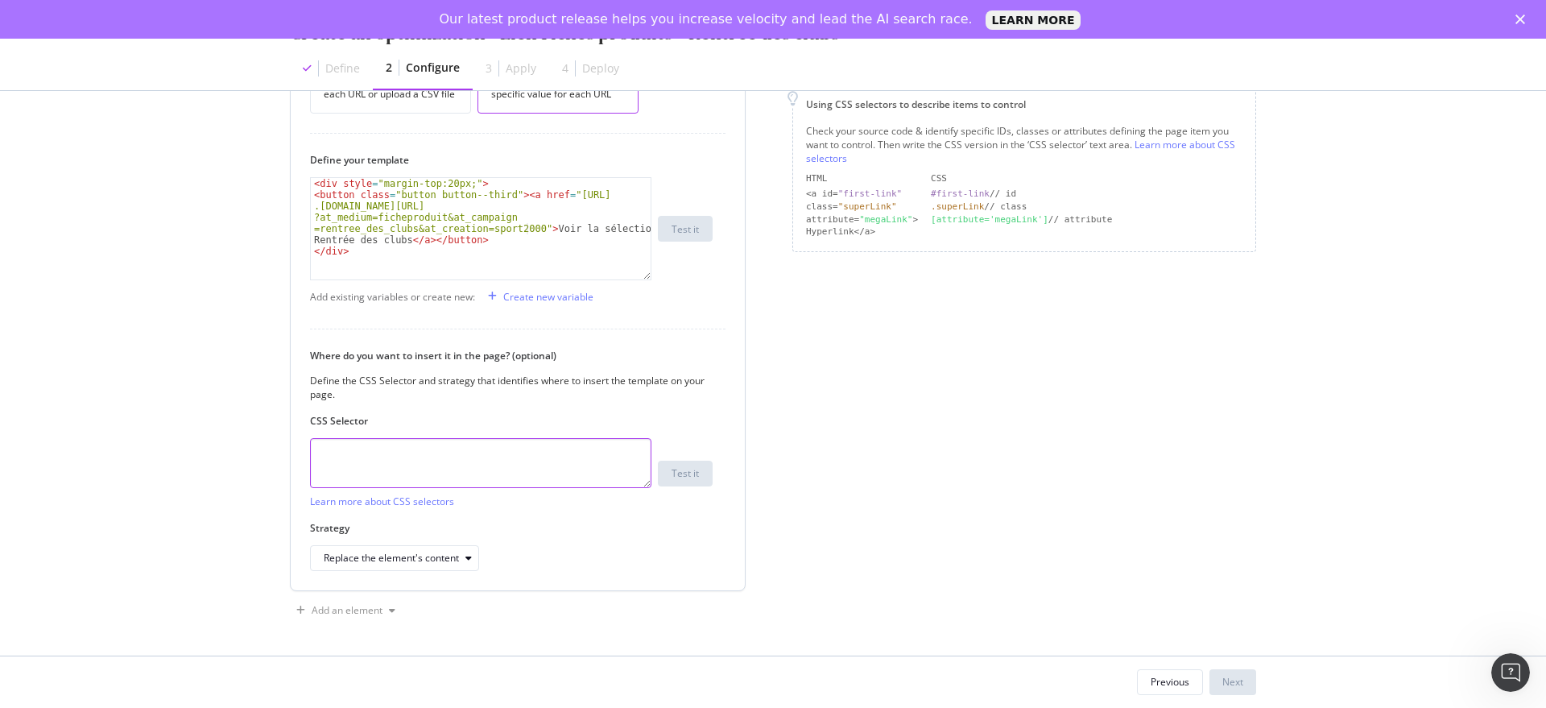
click at [460, 476] on textarea "modal" at bounding box center [480, 463] width 341 height 50
paste textarea "div.product__cart"
type textarea "div.product__cart"
click at [465, 560] on icon "modal" at bounding box center [468, 558] width 6 height 10
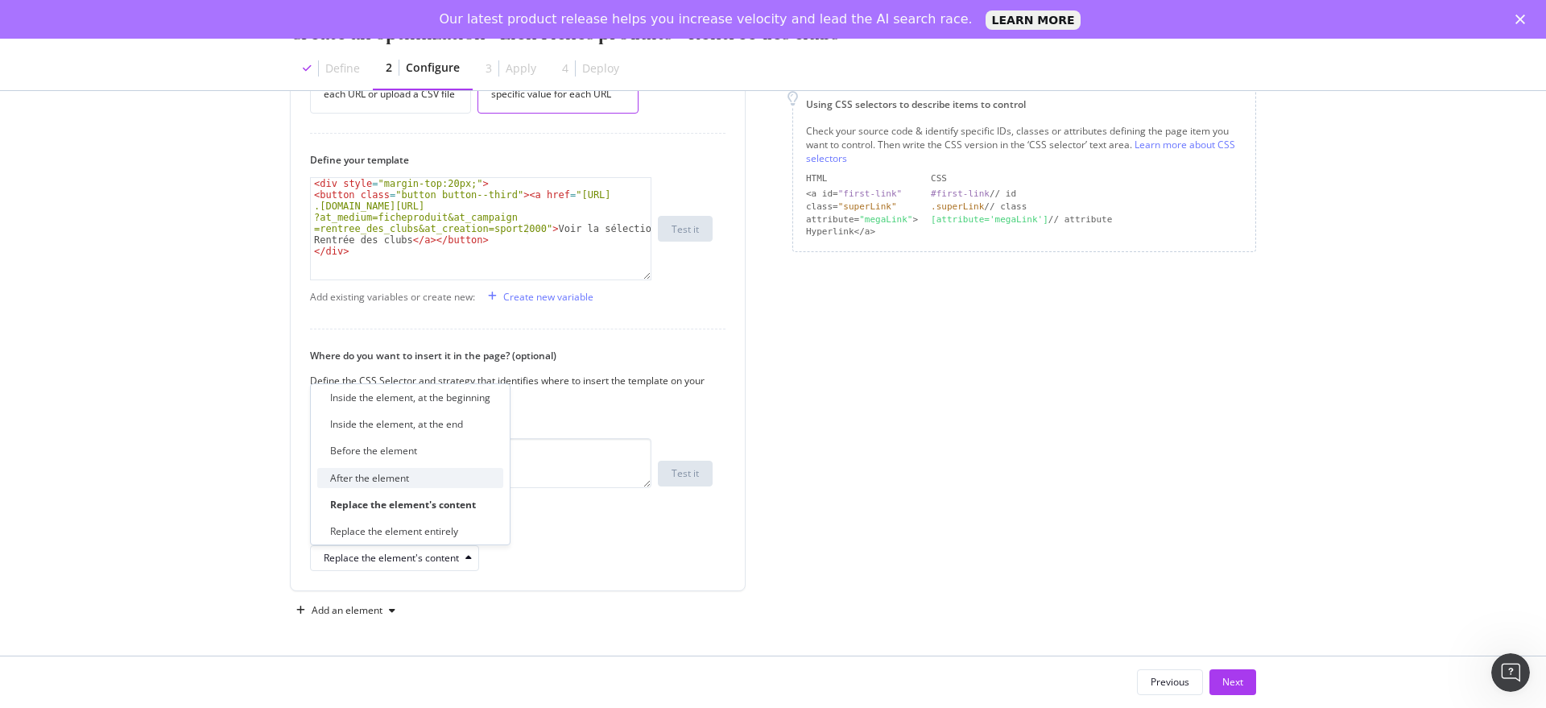
click at [424, 470] on div "After the element" at bounding box center [410, 478] width 186 height 20
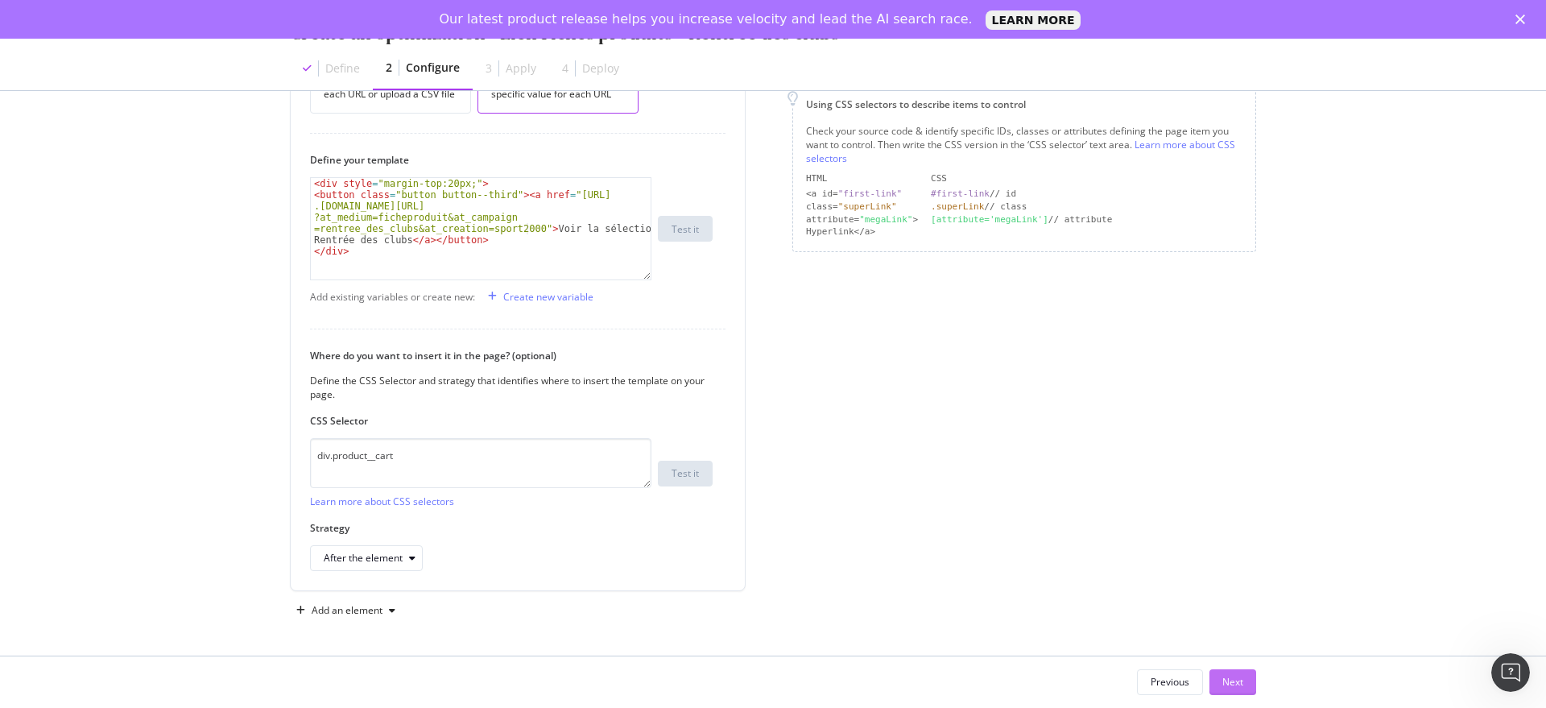
click at [1236, 680] on div "Next" at bounding box center [1232, 682] width 21 height 14
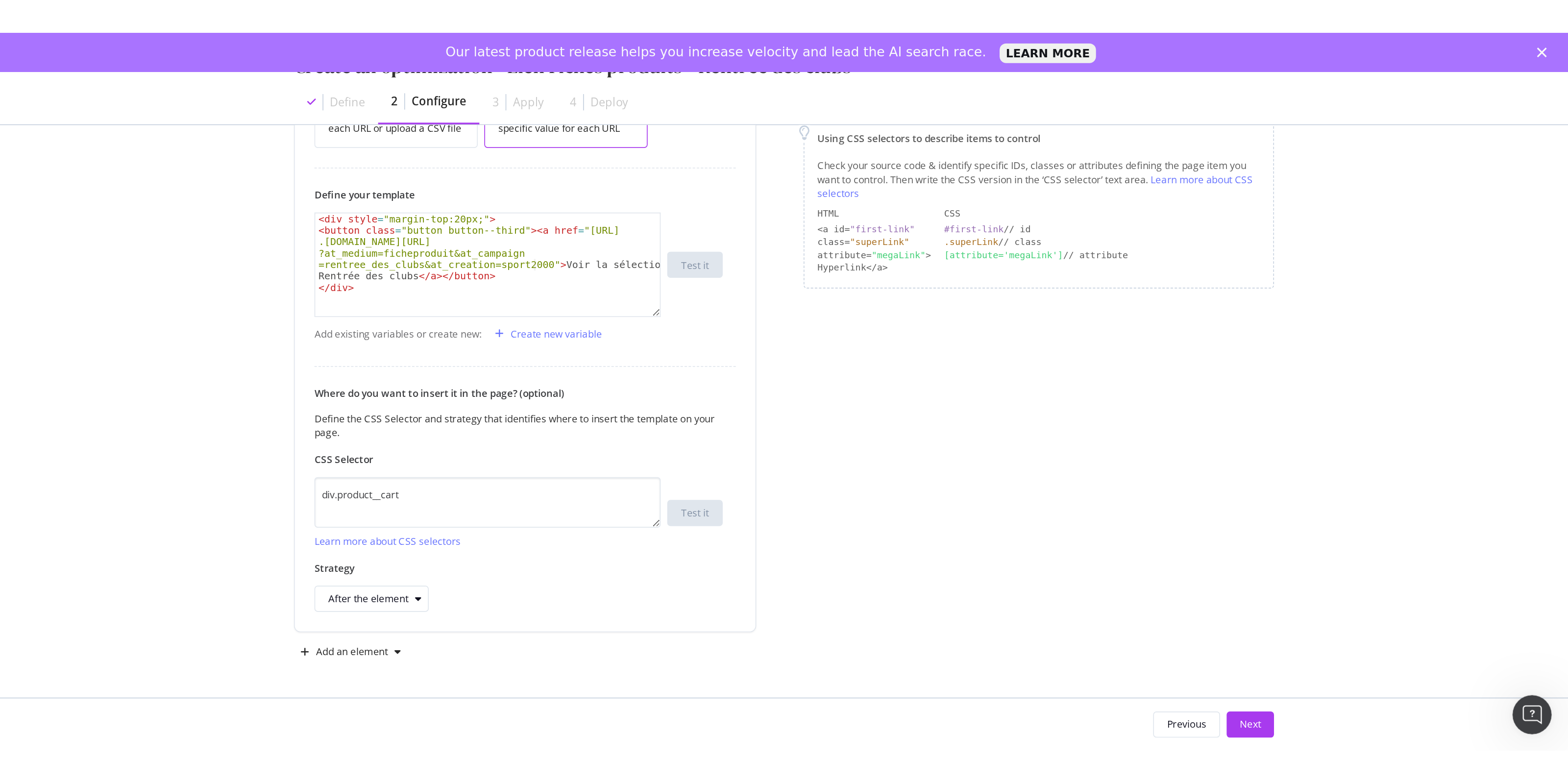
scroll to position [0, 0]
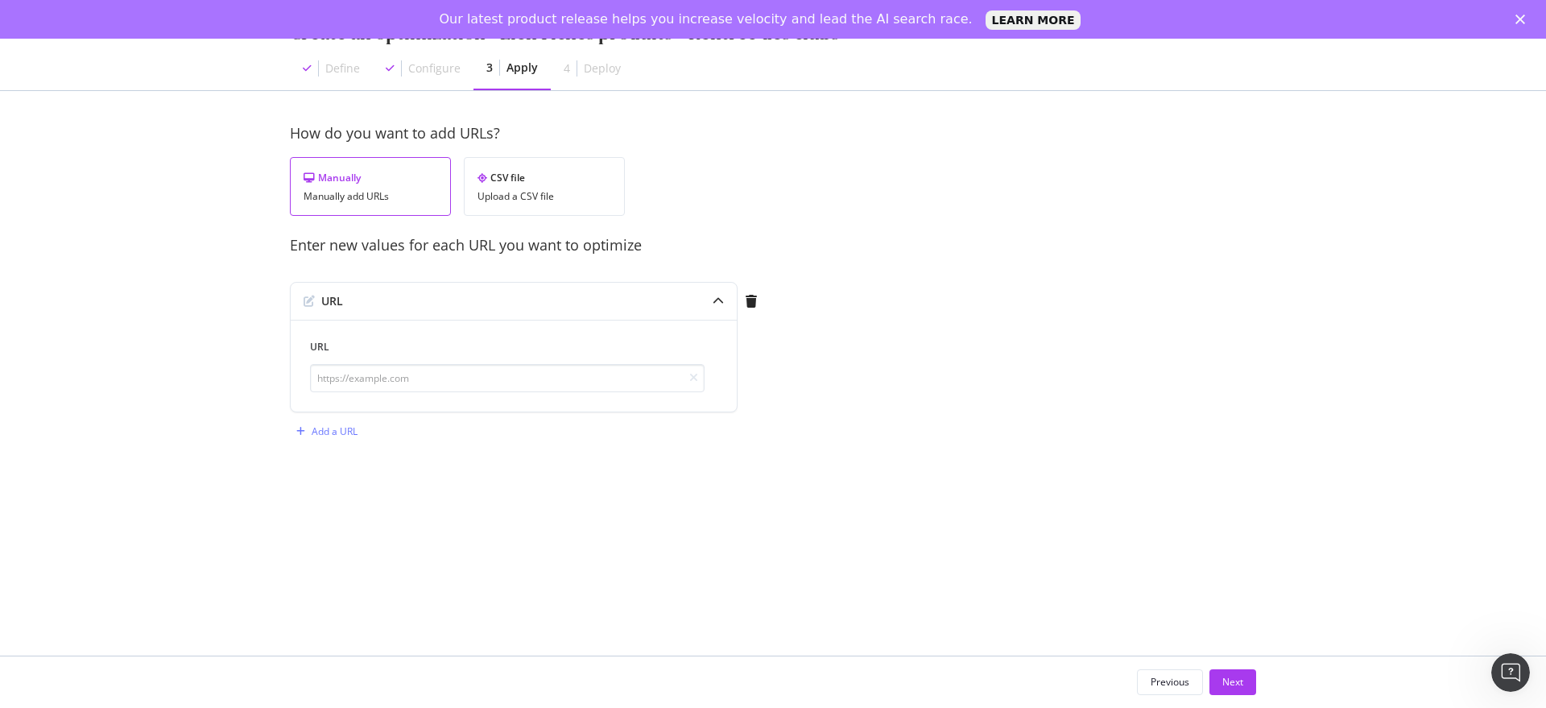
click at [524, 155] on div "How do you want to add URLs? Manually Manually add URLs CSV file Upload a CSV f…" at bounding box center [773, 169] width 966 height 93
click at [526, 191] on div "Upload a CSV file" at bounding box center [544, 196] width 134 height 11
click at [369, 304] on div "Upload .CSV file" at bounding box center [348, 302] width 71 height 14
click at [1222, 683] on div "Next" at bounding box center [1232, 682] width 21 height 14
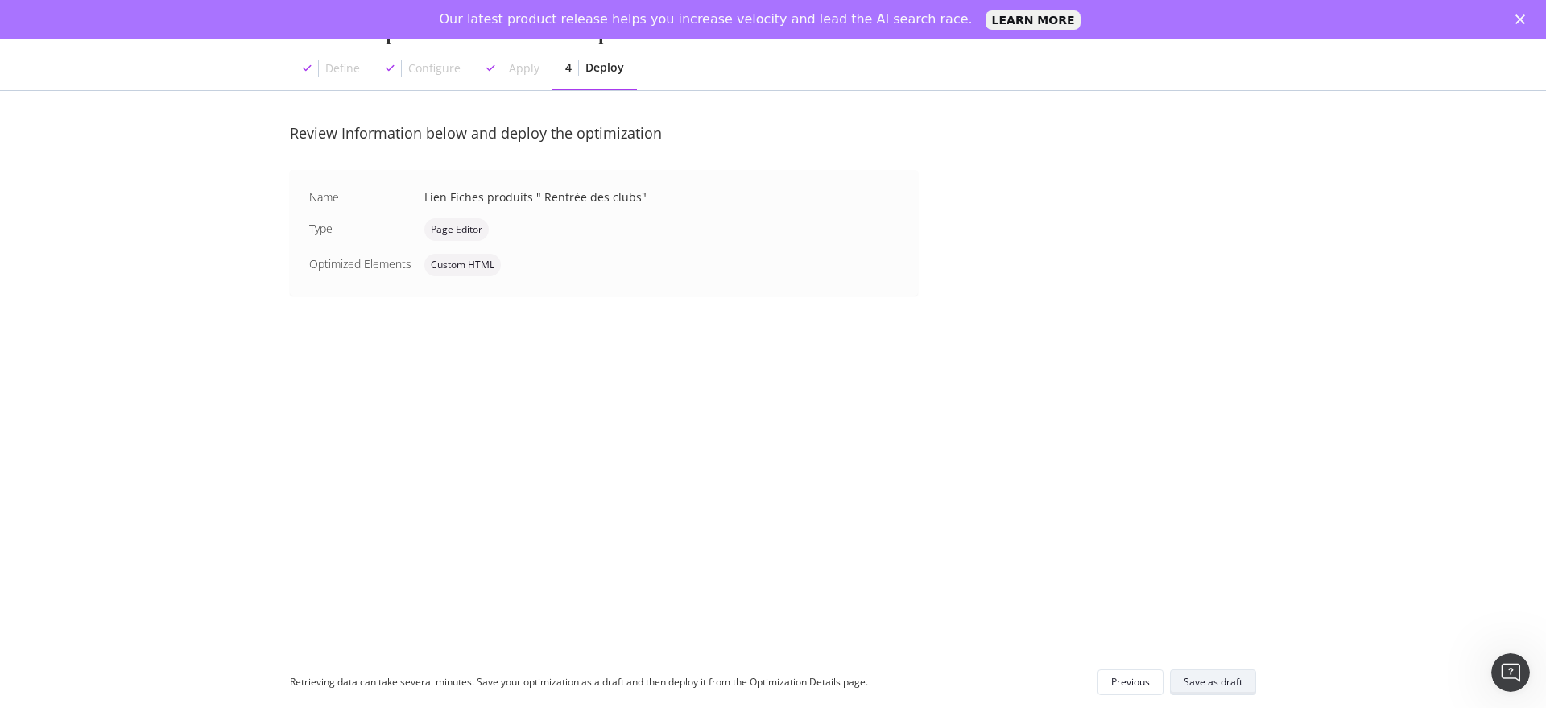
click at [1208, 683] on div "Save as draft" at bounding box center [1212, 682] width 59 height 14
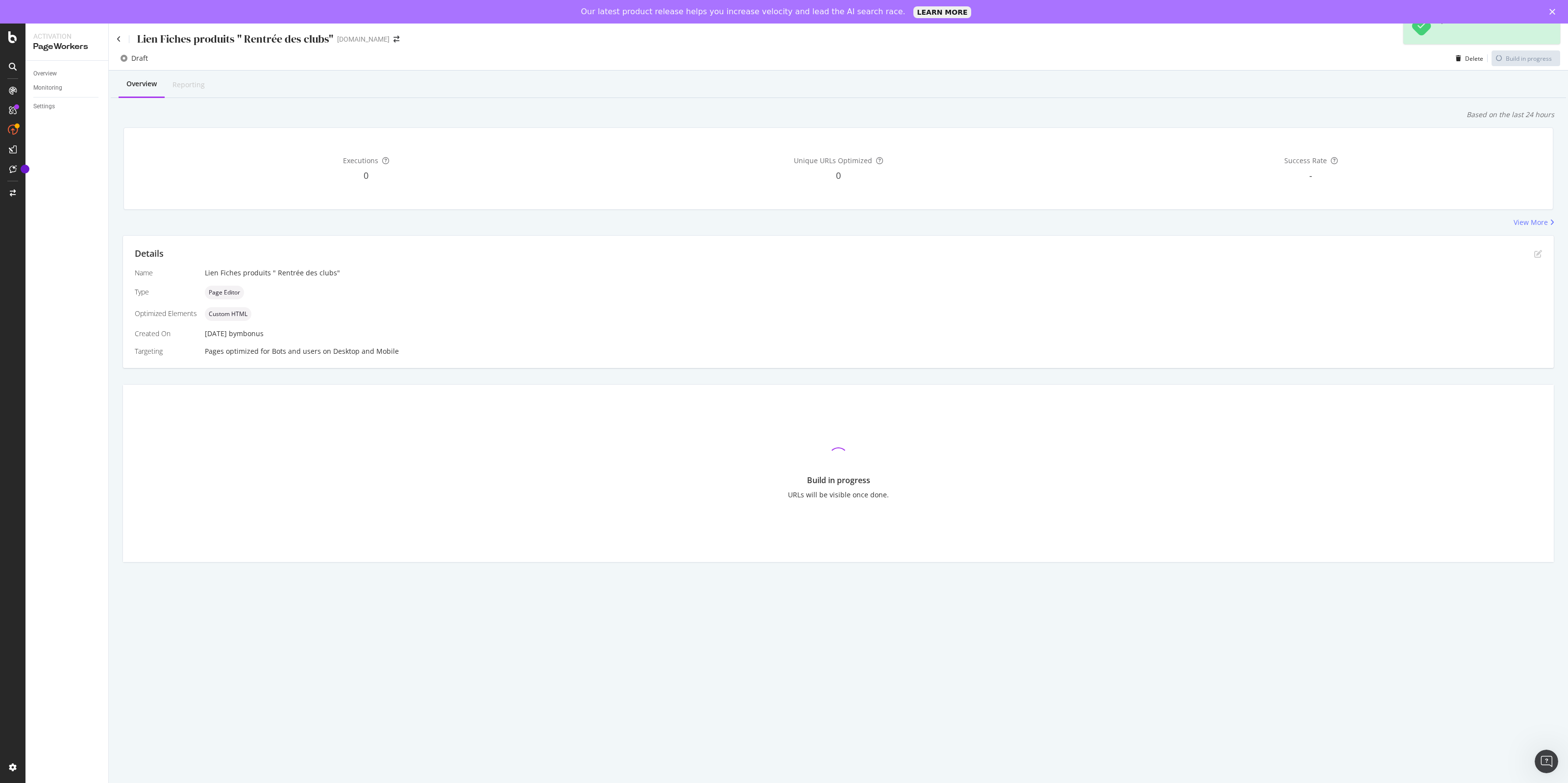
click at [1180, 94] on div "Overview Reporting" at bounding box center [838, 85] width 1455 height 26
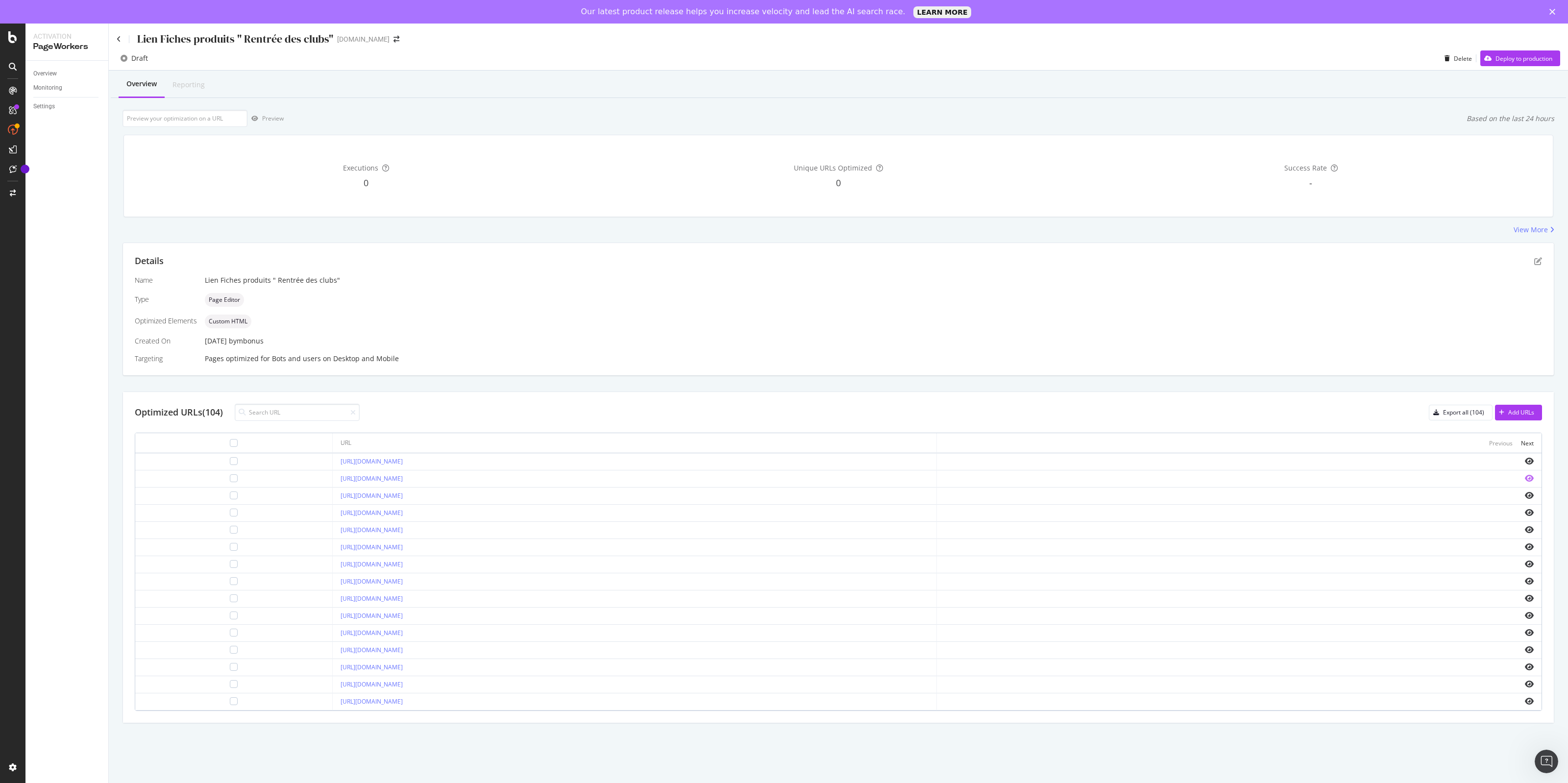
click at [1530, 478] on icon "eye" at bounding box center [1529, 478] width 9 height 8
click at [1519, 61] on div "Deploy to production" at bounding box center [1524, 58] width 57 height 9
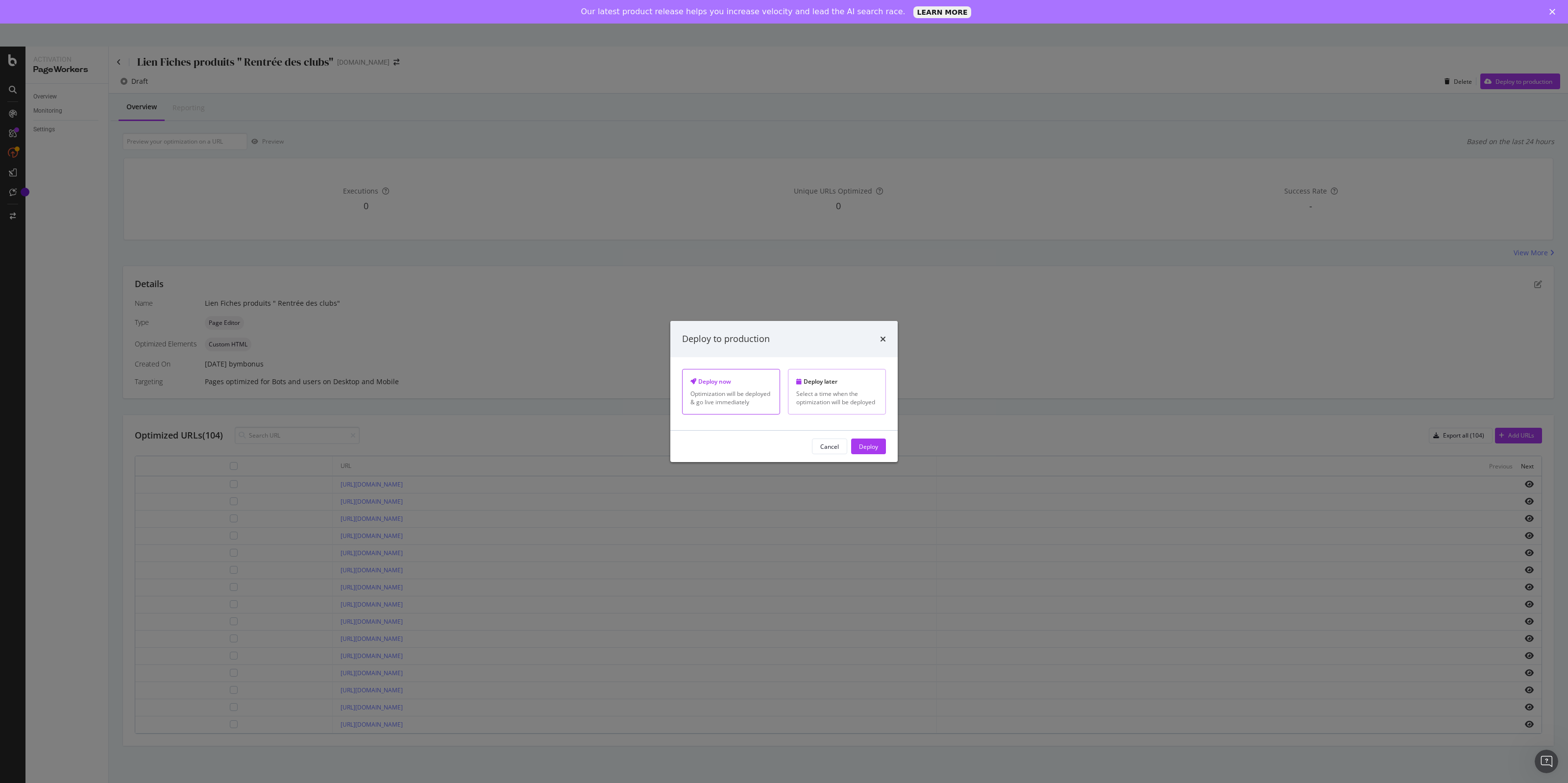
click at [827, 390] on div "Select a time when the optimization will be deployed" at bounding box center [837, 398] width 82 height 16
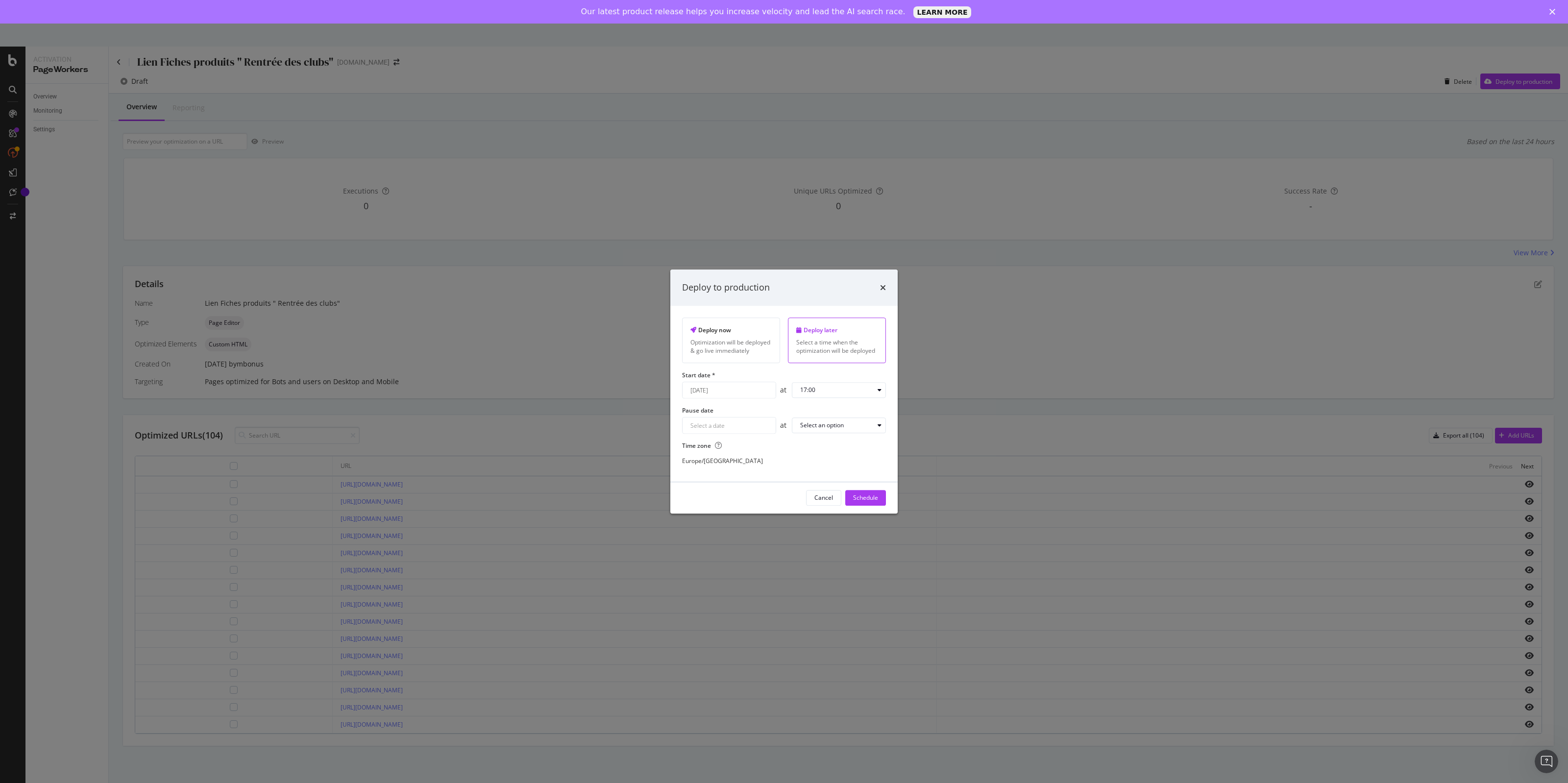
click at [743, 398] on div "[DATE] Navigate forward to interact with the calendar and select a date. Press …" at bounding box center [729, 390] width 94 height 16
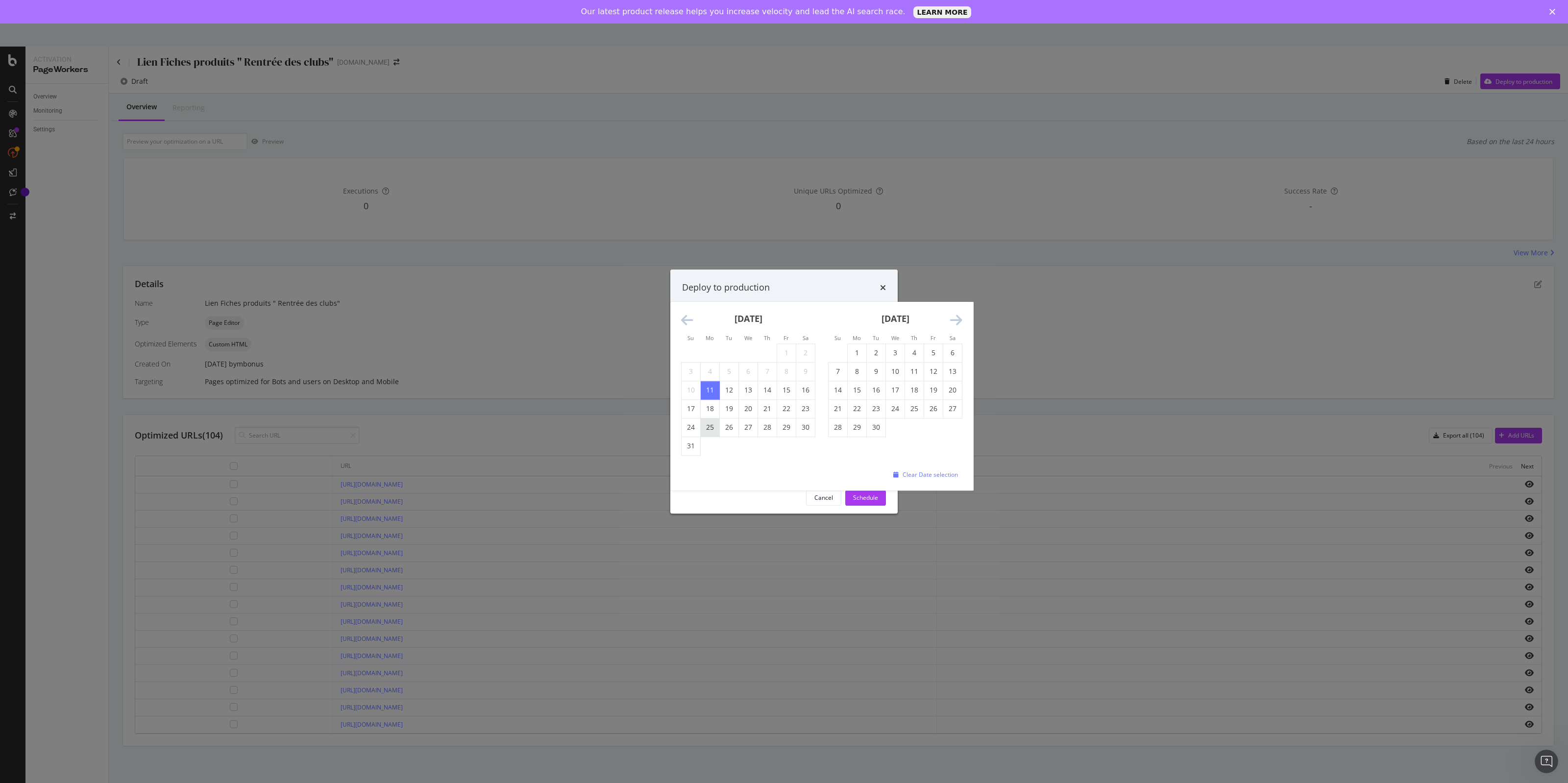
click at [707, 423] on td "25" at bounding box center [710, 427] width 19 height 19
type input "[DATE]"
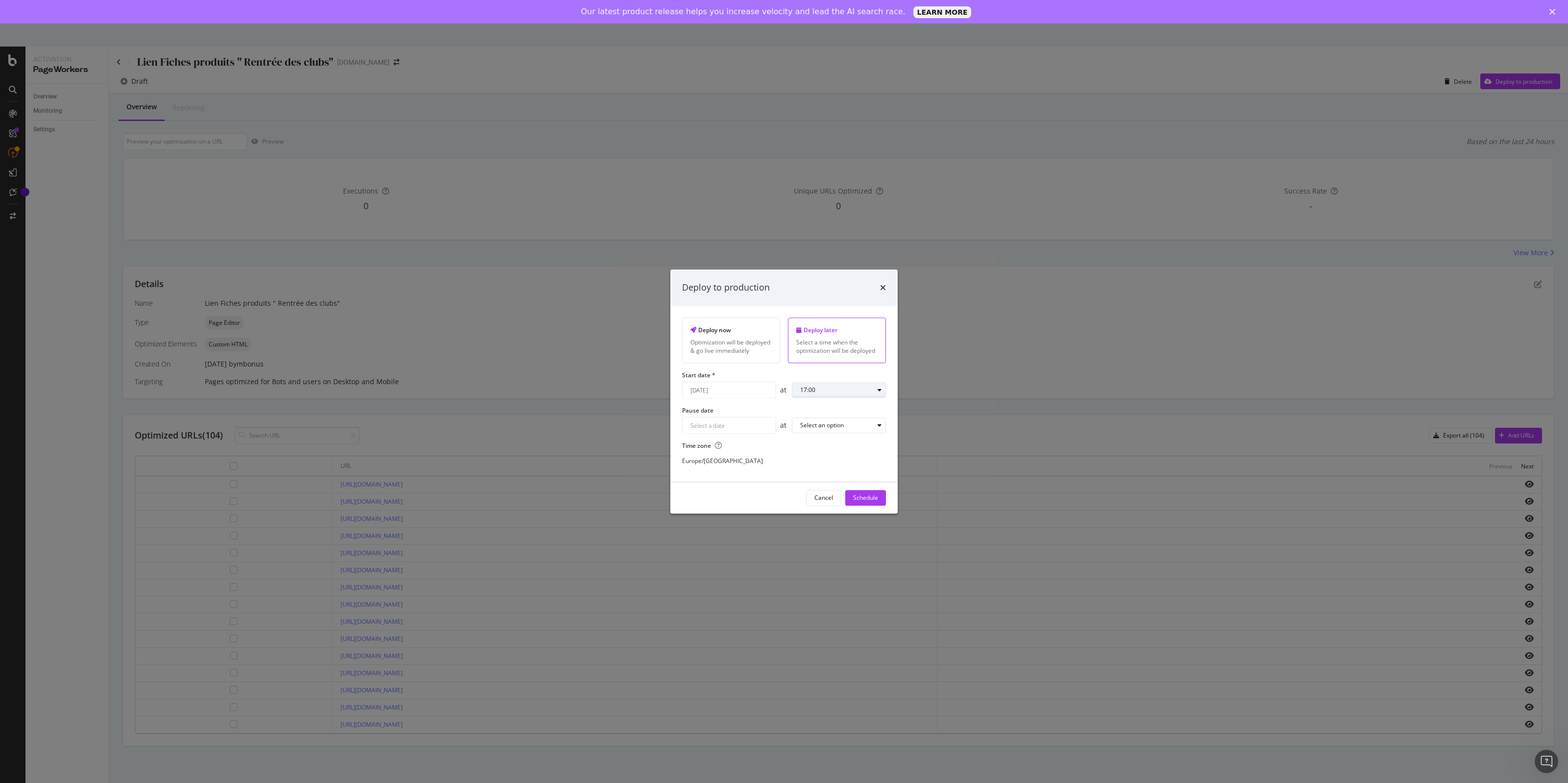
click at [813, 393] on div "17:00" at bounding box center [808, 390] width 15 height 6
click at [824, 434] on div "09:00" at bounding box center [811, 435] width 31 height 12
click at [870, 502] on div "Schedule" at bounding box center [866, 498] width 25 height 9
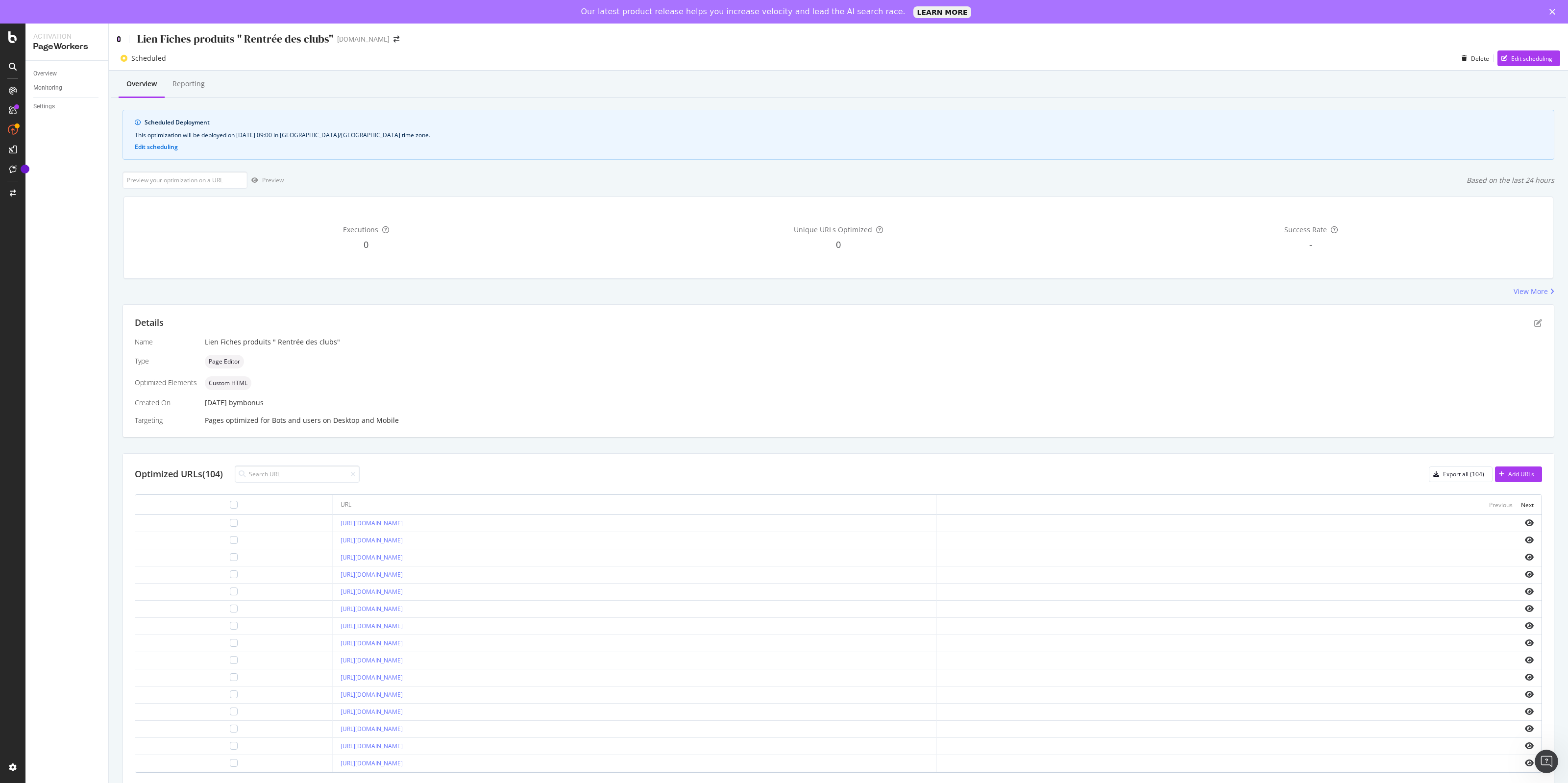
click at [117, 36] on icon at bounding box center [119, 39] width 4 height 7
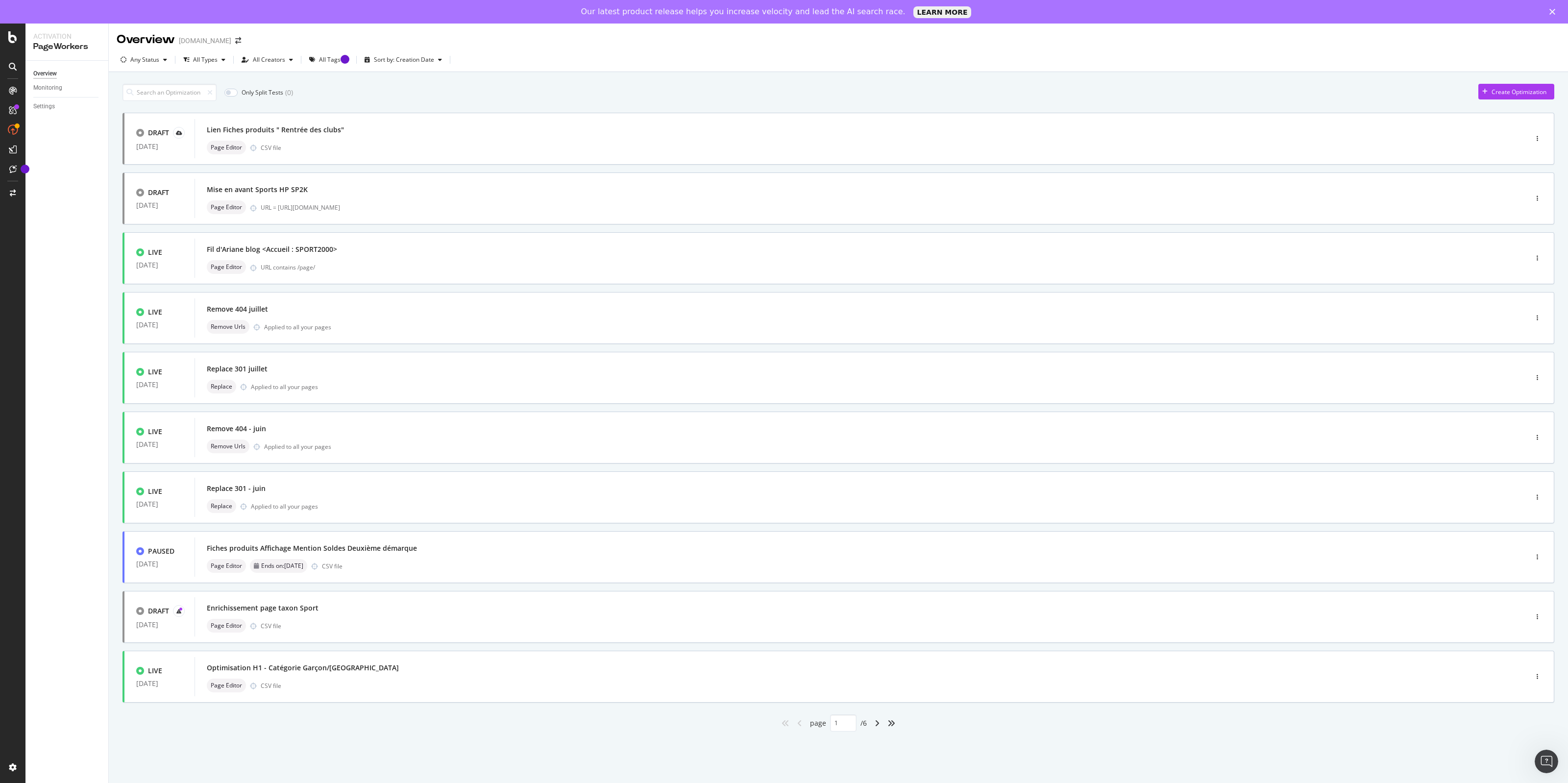
click at [898, 726] on div "angles-right" at bounding box center [891, 723] width 16 height 16
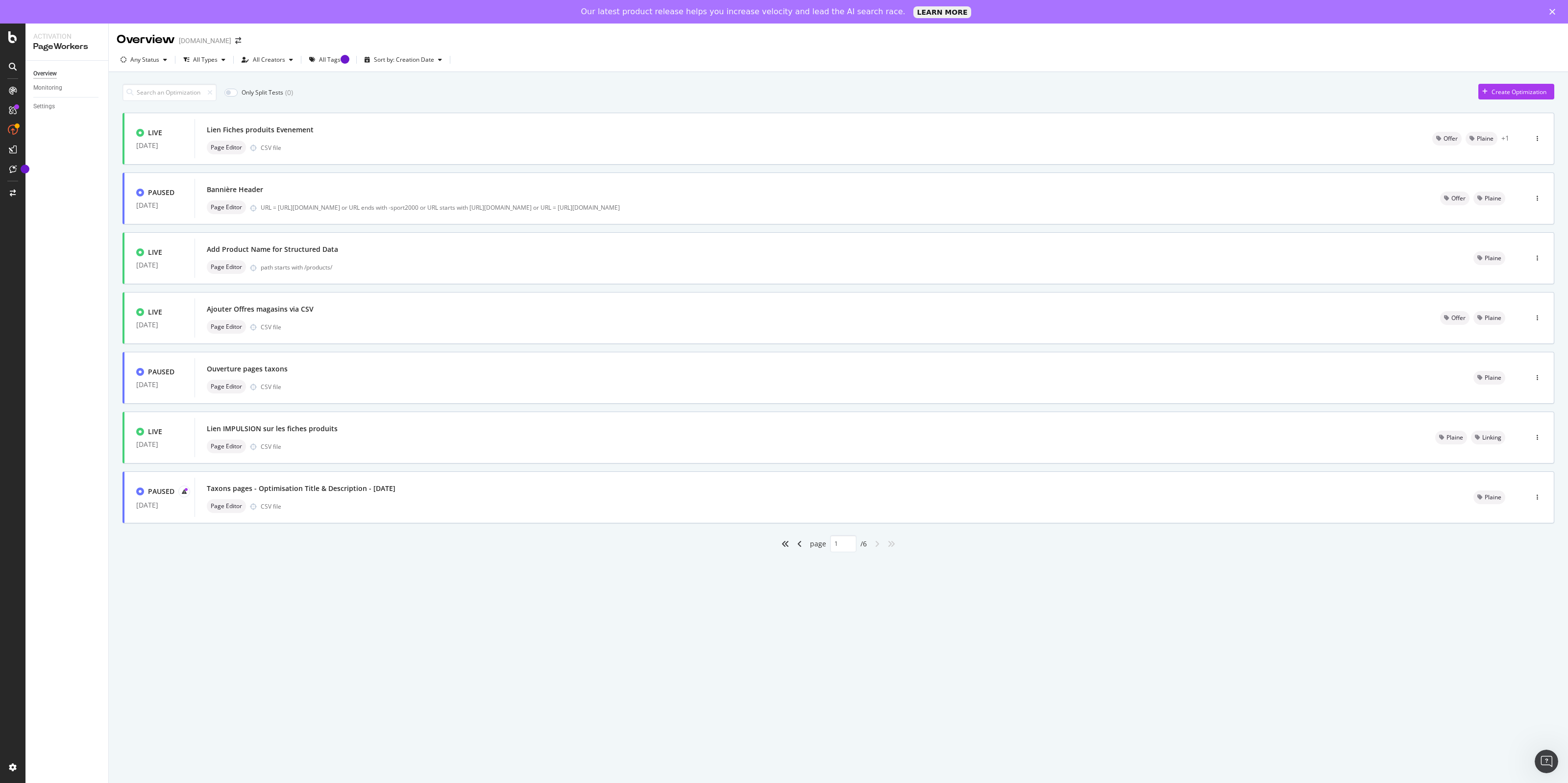
type input "6"
click at [593, 300] on div "Ajouter Offres magasins via CSV Page Editor CSV file" at bounding box center [811, 318] width 1234 height 39
